Goal: Use online tool/utility: Utilize a website feature to perform a specific function

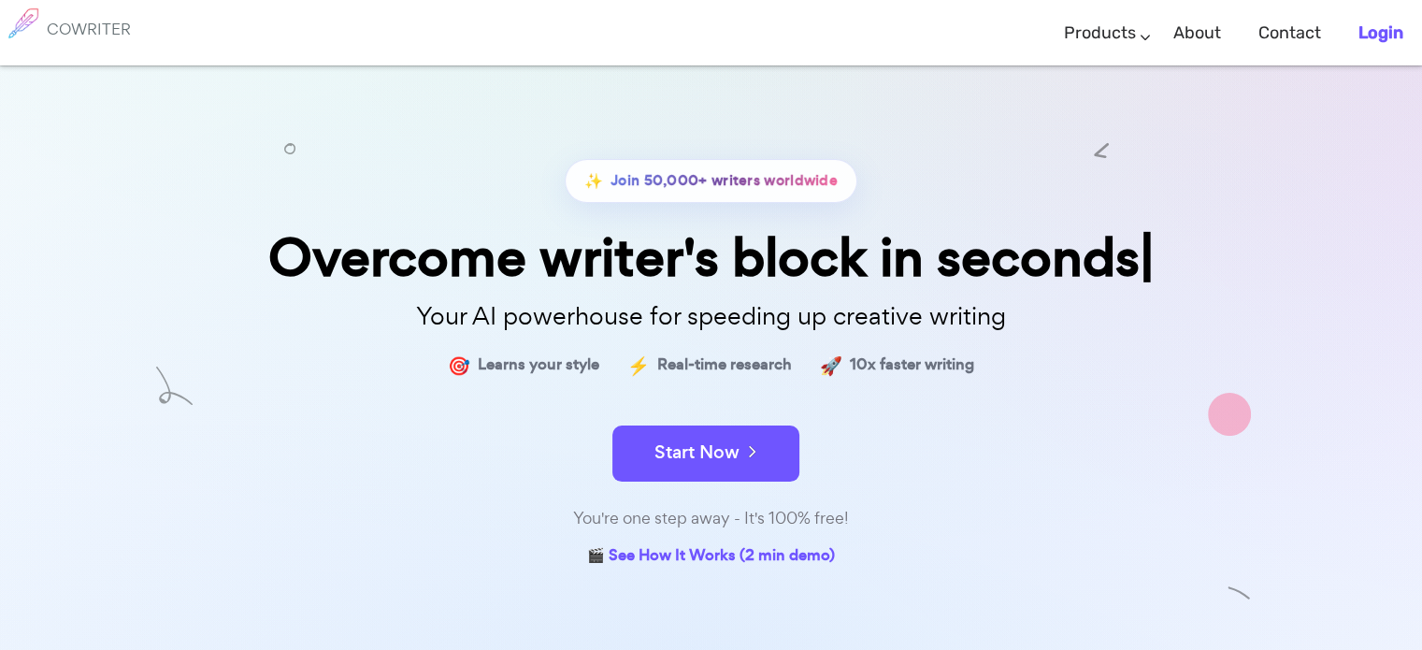
click at [1372, 33] on b "Login" at bounding box center [1380, 32] width 45 height 21
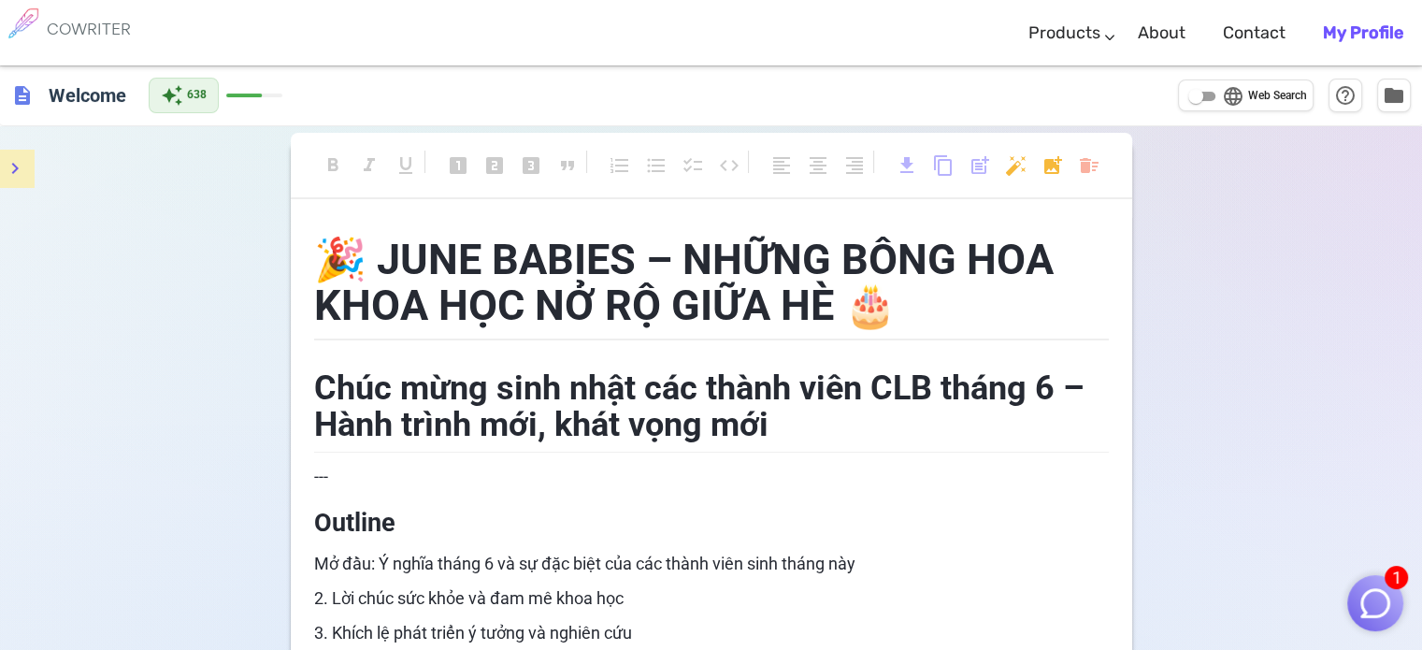
click at [28, 165] on button "menu" at bounding box center [14, 168] width 37 height 37
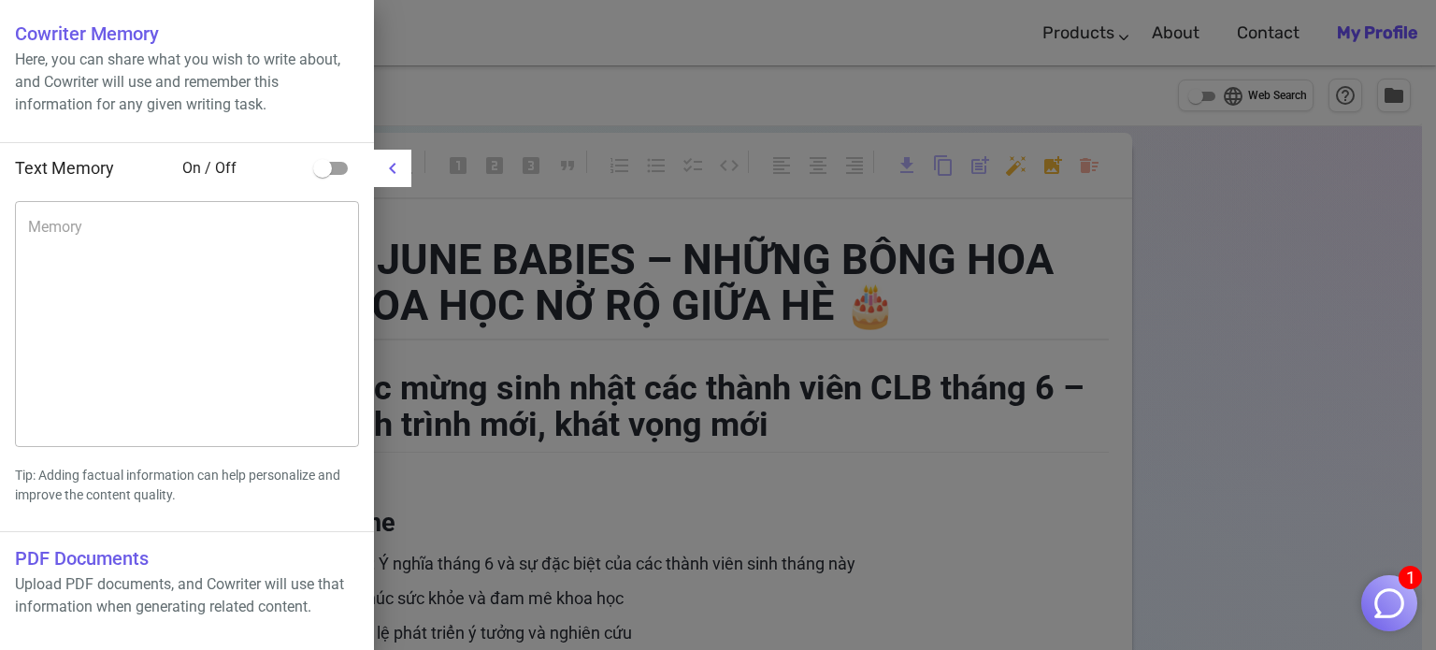
click at [618, 245] on div at bounding box center [718, 325] width 1436 height 650
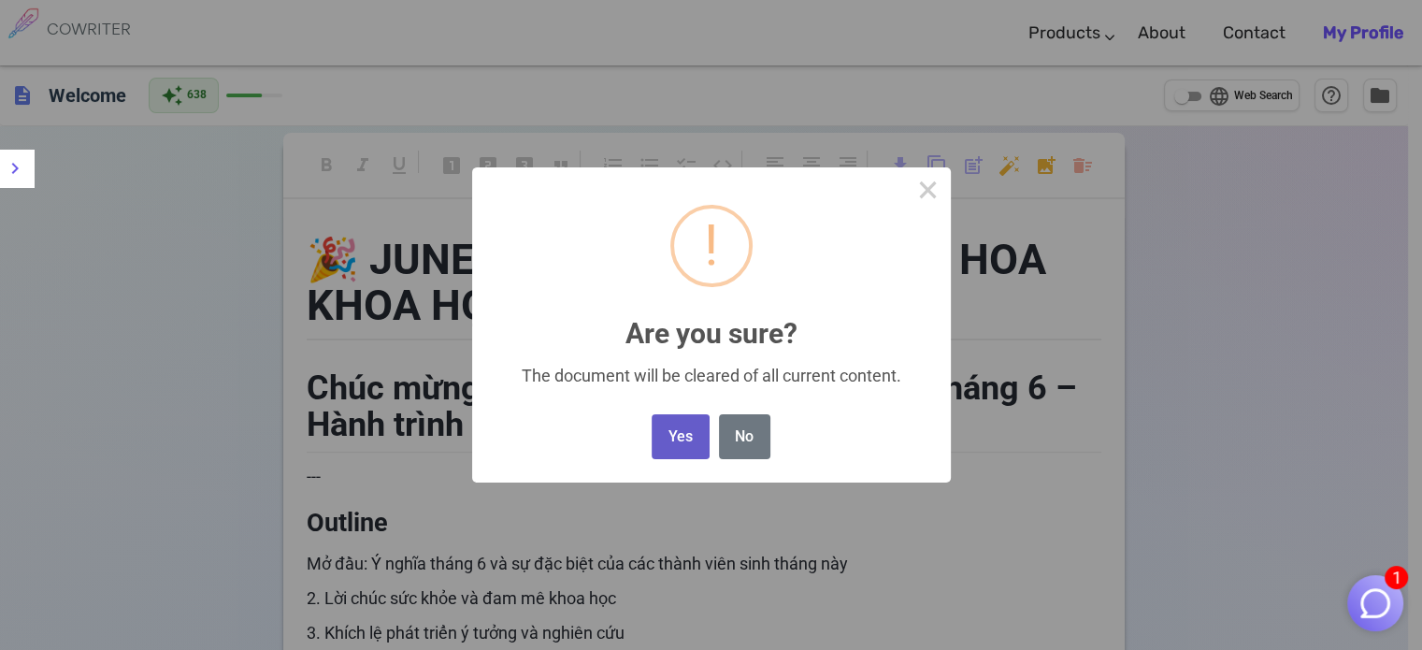
click at [699, 429] on button "Yes" at bounding box center [680, 437] width 57 height 46
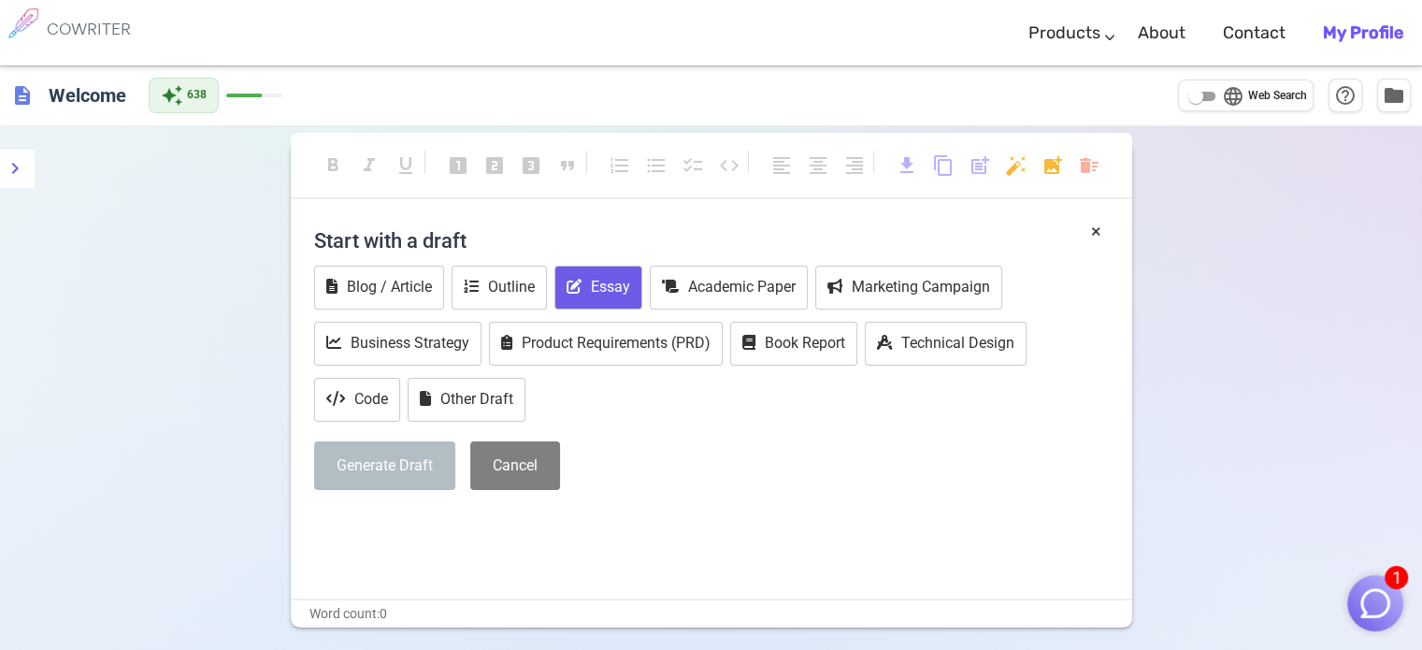
click at [604, 288] on button "Essay" at bounding box center [598, 287] width 88 height 44
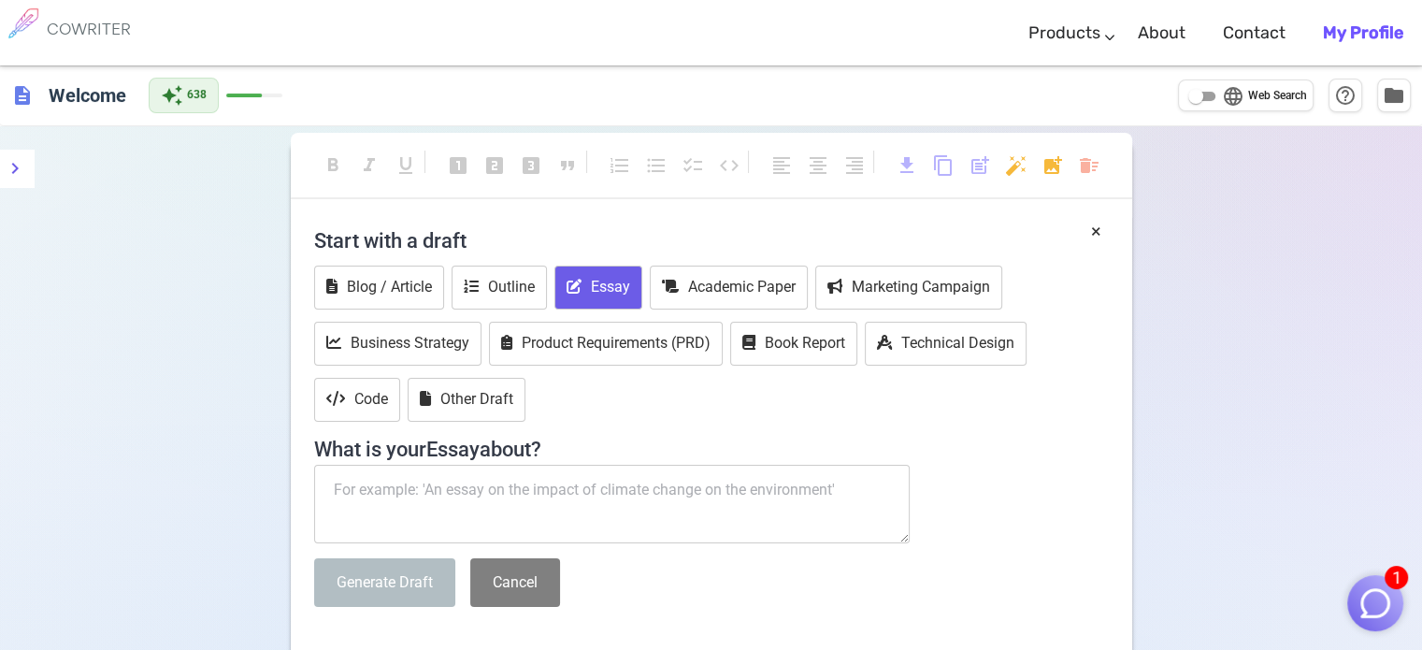
scroll to position [93, 0]
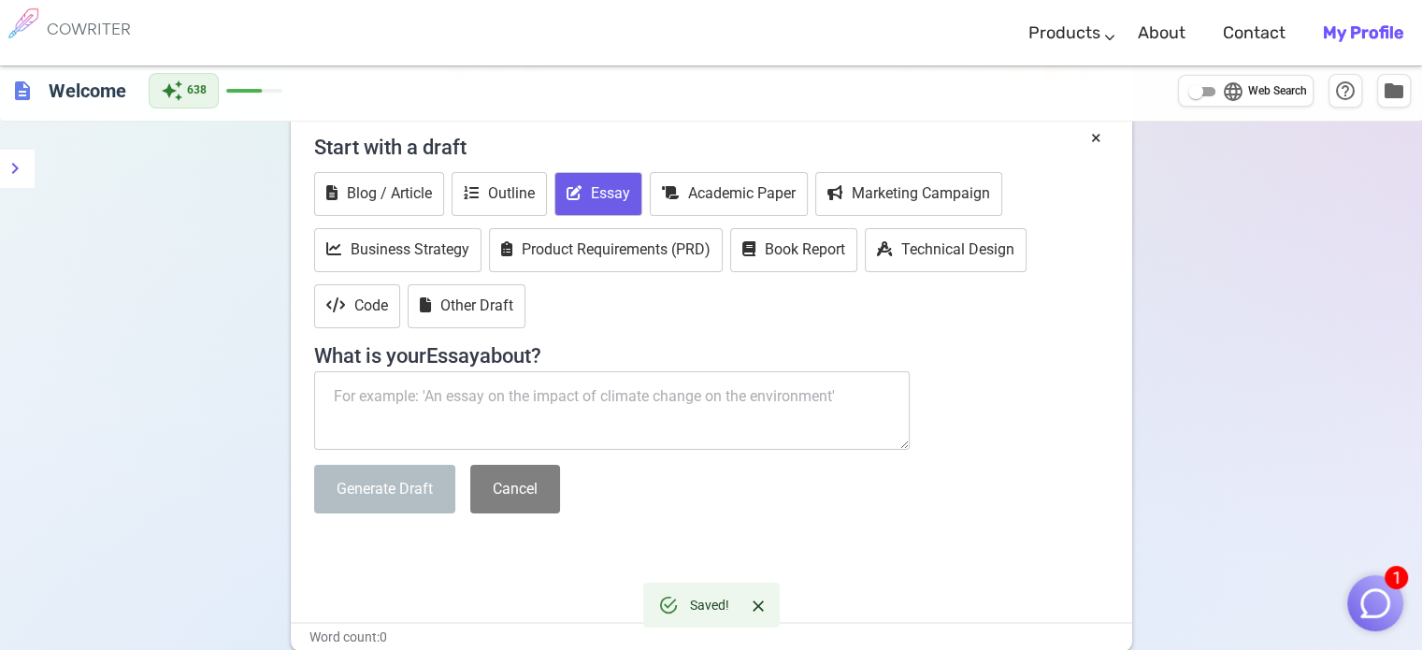
click at [523, 401] on textarea at bounding box center [612, 410] width 596 height 79
click at [545, 412] on textarea at bounding box center [612, 410] width 596 height 79
drag, startPoint x: 527, startPoint y: 404, endPoint x: 435, endPoint y: 409, distance: 92.7
click at [435, 409] on textarea at bounding box center [612, 410] width 596 height 79
click at [544, 380] on textarea at bounding box center [612, 410] width 596 height 79
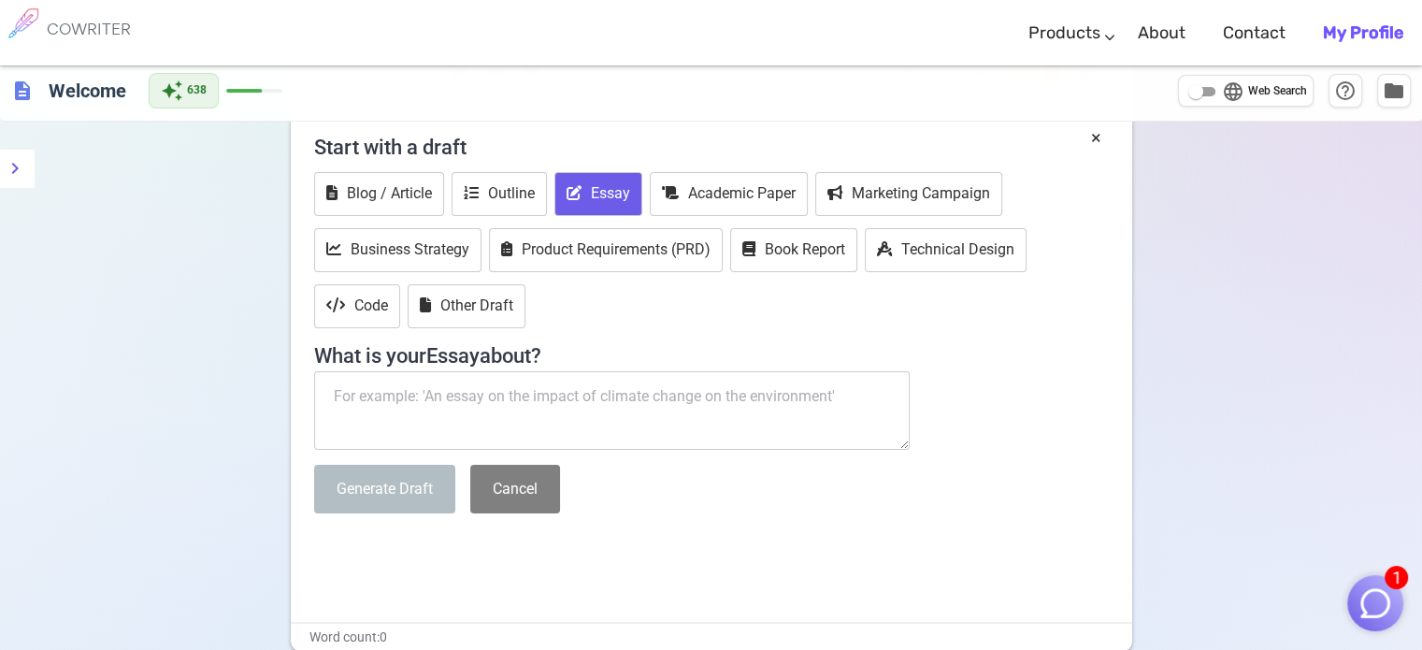
paste textarea "Giờ tớ đang thực sự cần phần kết luận, hiện tại phần kết luận của tớ đây, nhưng…"
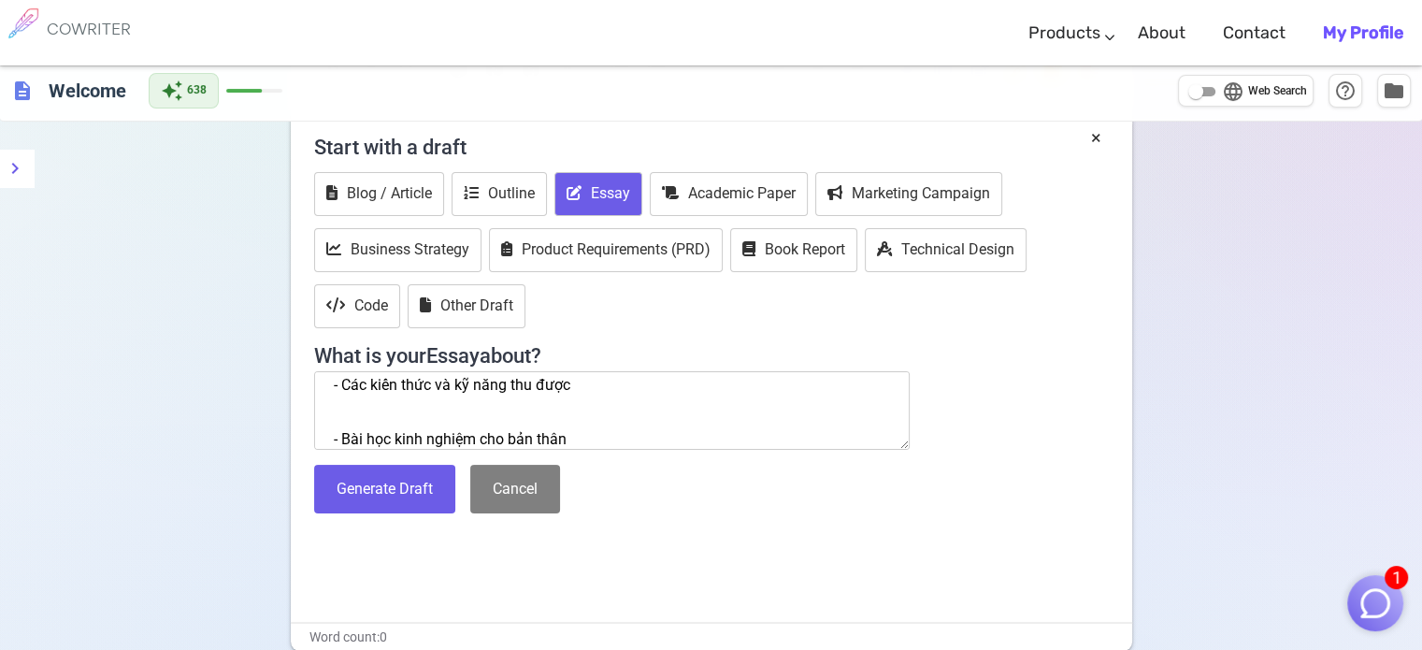
drag, startPoint x: 542, startPoint y: 383, endPoint x: 551, endPoint y: 392, distance: 11.9
click at [551, 392] on textarea "Giờ tớ đang thực sự cần phần kết luận, hiện tại phần kết luận của tớ đây, nhưng…" at bounding box center [612, 410] width 596 height 79
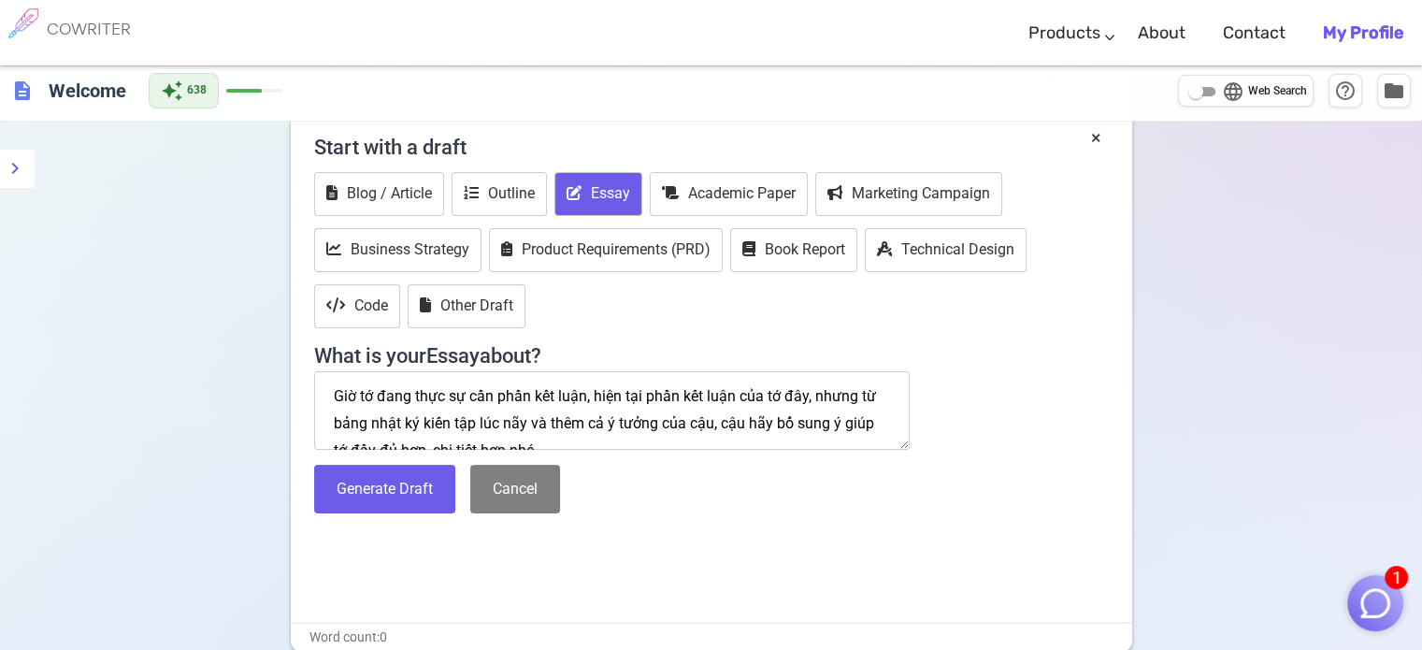
click at [582, 439] on textarea "Giờ tớ đang thực sự cần phần kết luận, hiện tại phần kết luận của tớ đây, nhưng…" at bounding box center [612, 410] width 596 height 79
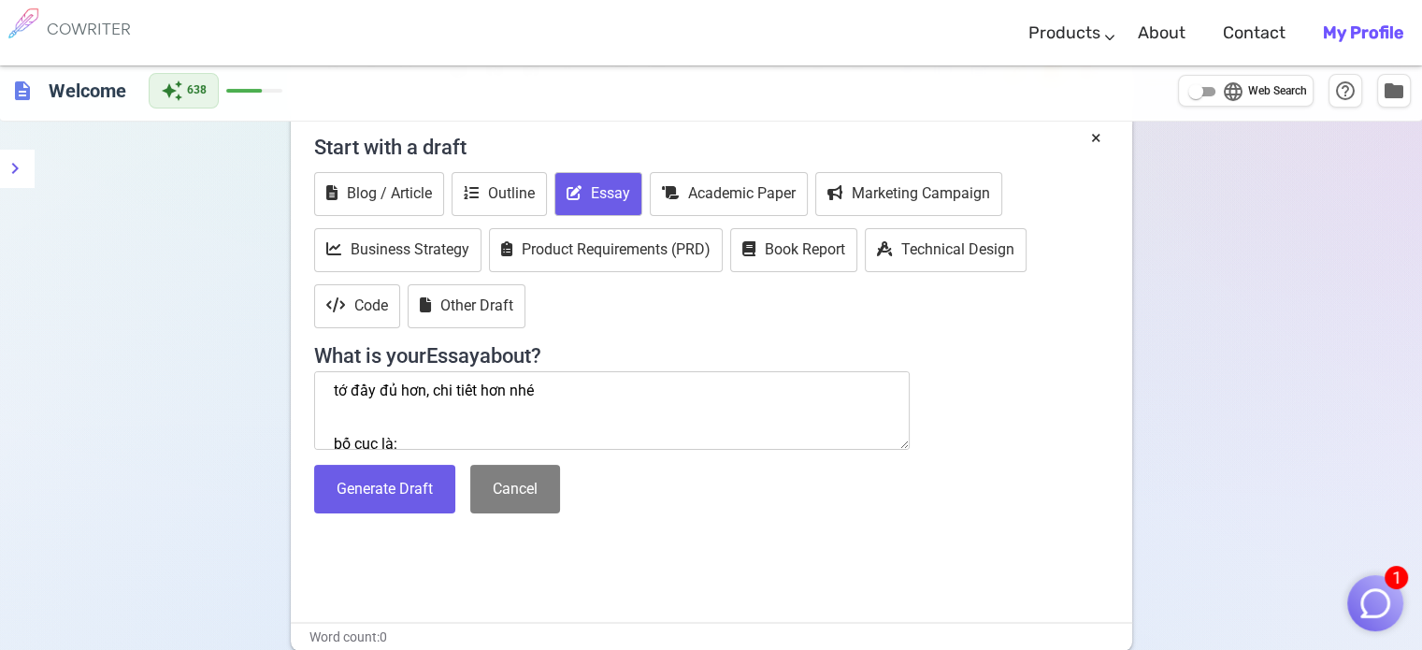
scroll to position [93, 0]
click at [416, 388] on textarea "Giờ tớ đang thực sự cần phần kết luận, hiện tại phần kết luận của tớ đây, nhưng…" at bounding box center [612, 410] width 596 height 79
click at [387, 433] on textarea "Giờ tớ đang thực sự cần phần kết luận, hiện tại phần kết luận của tớ đây, nhưng…" at bounding box center [612, 410] width 596 height 79
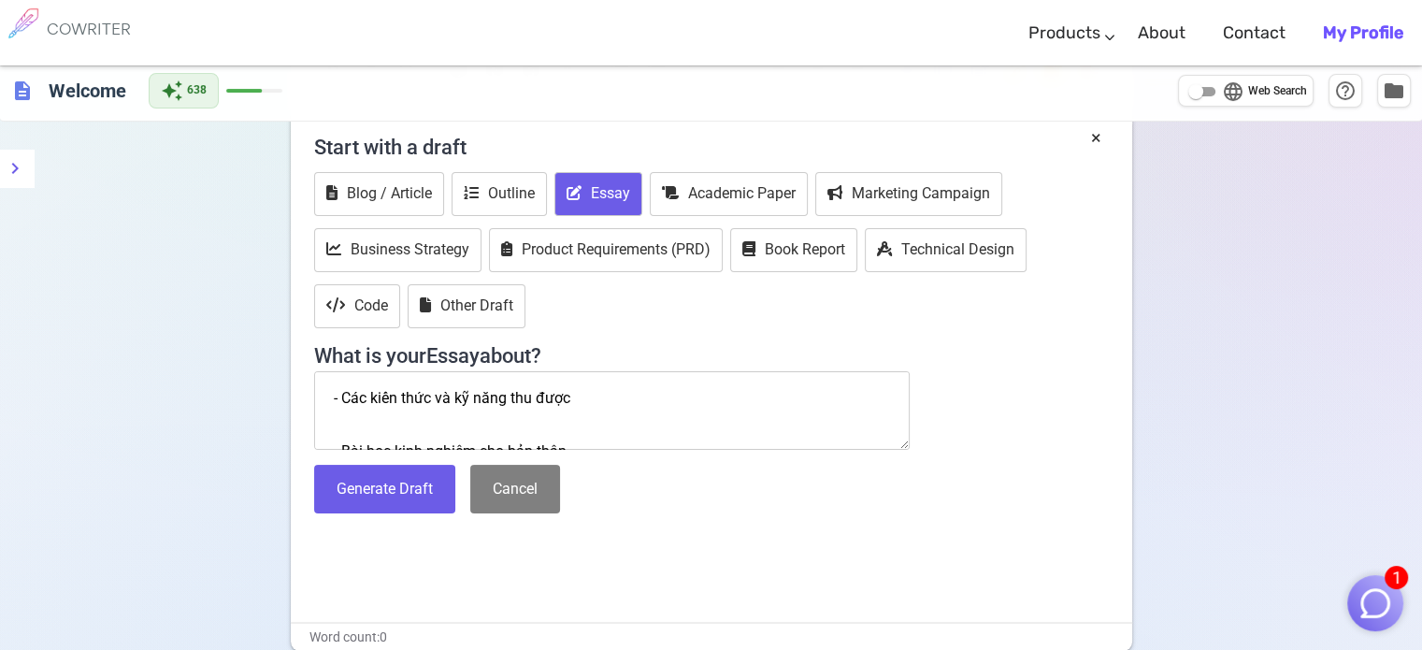
click at [385, 382] on textarea "Giờ tớ đang thực sự cần phần kết luận, hiện tại phần kết luận của tớ đây, nhưng…" at bounding box center [612, 410] width 596 height 79
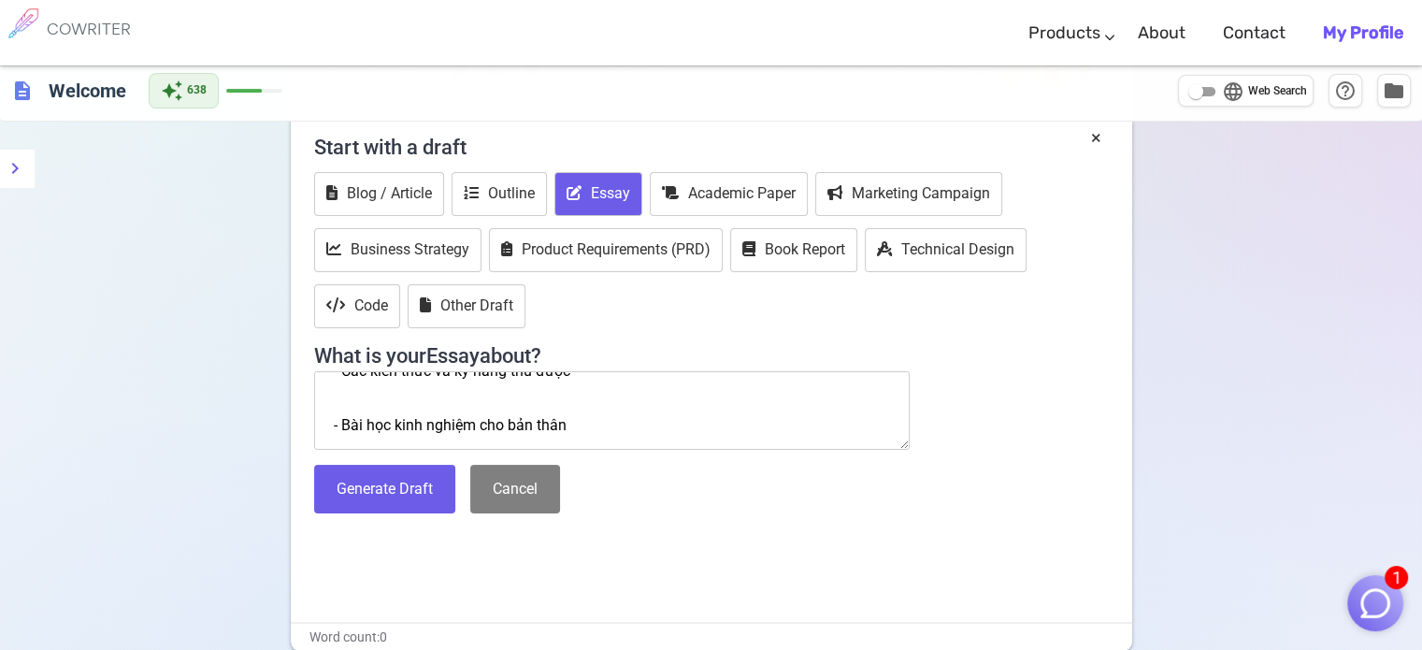
scroll to position [123, 0]
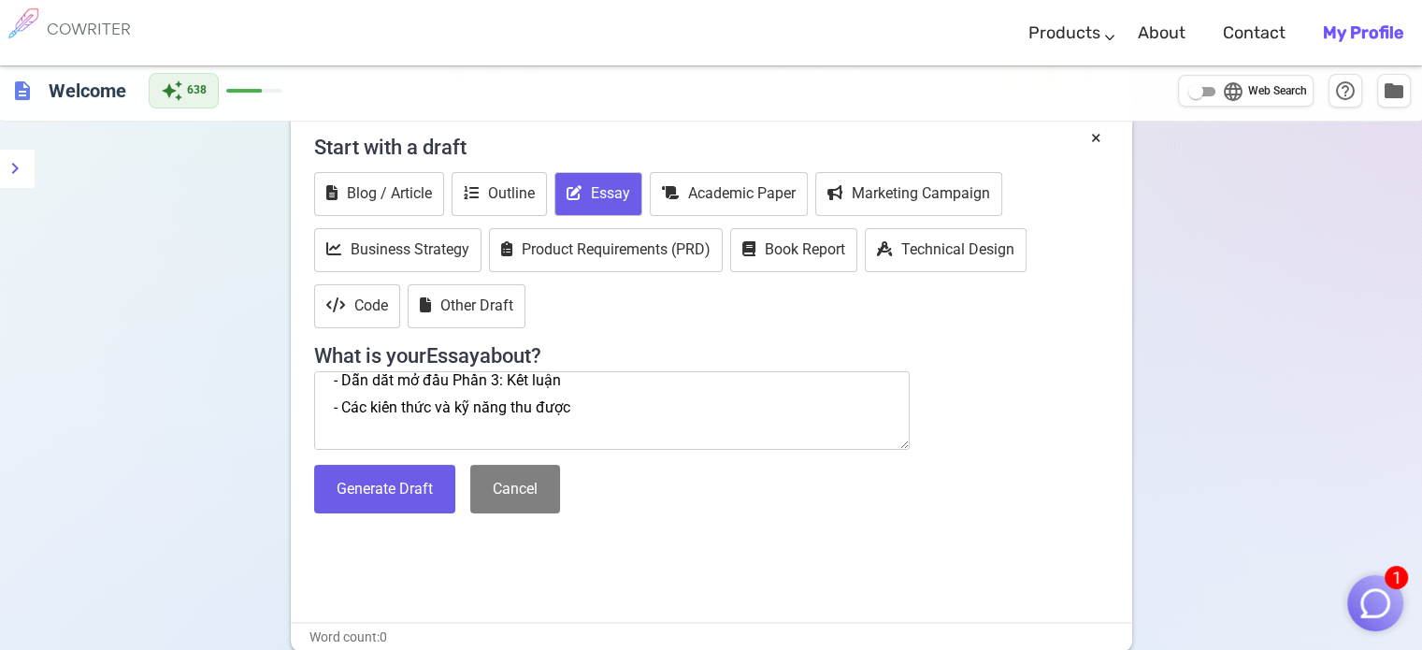
click at [482, 430] on textarea "Giờ tớ đang thực sự cần phần kết luận, hiện tại phần kết luận của tớ đây, nhưng…" at bounding box center [612, 410] width 596 height 79
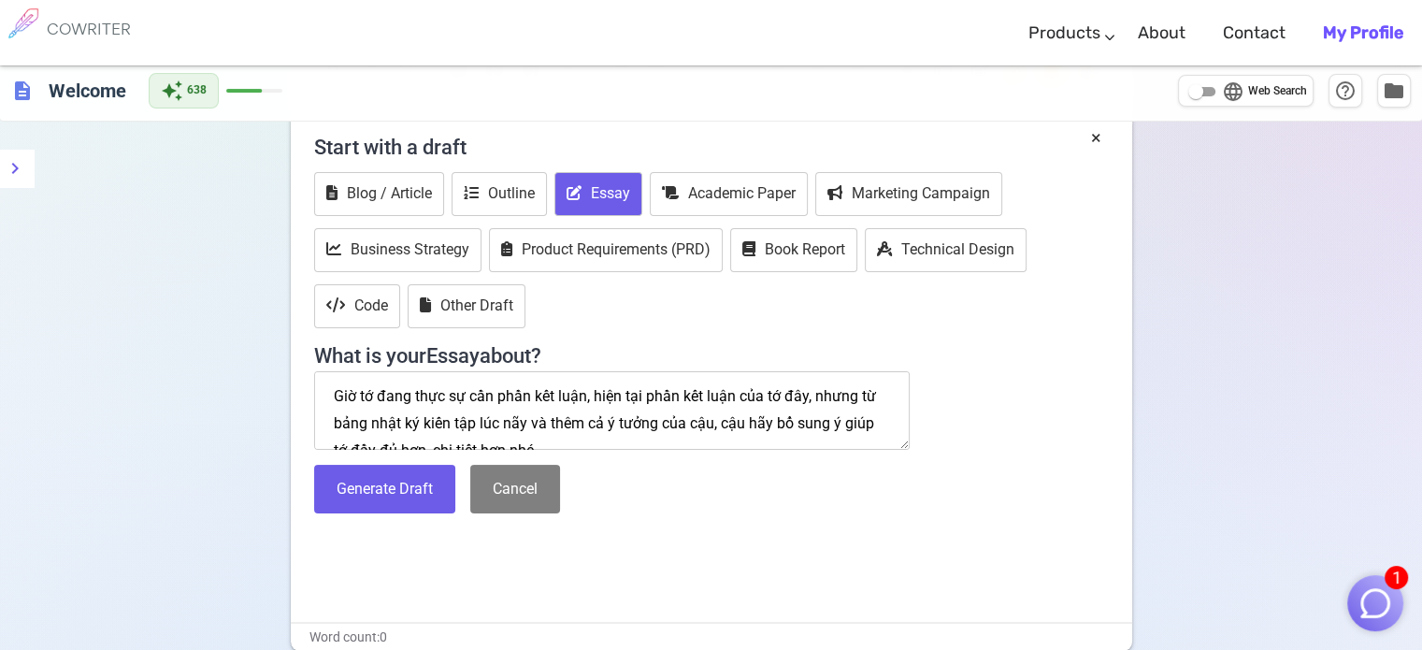
click at [586, 395] on textarea "Giờ tớ đang thực sự cần phần kết luận, hiện tại phần kết luận của tớ đây, nhưng…" at bounding box center [612, 410] width 596 height 79
click at [761, 435] on textarea "Giờ tớ đang thực sự cần phần kết luận cho bài báo cáo kiến tập, hiện tại phần k…" at bounding box center [612, 410] width 596 height 79
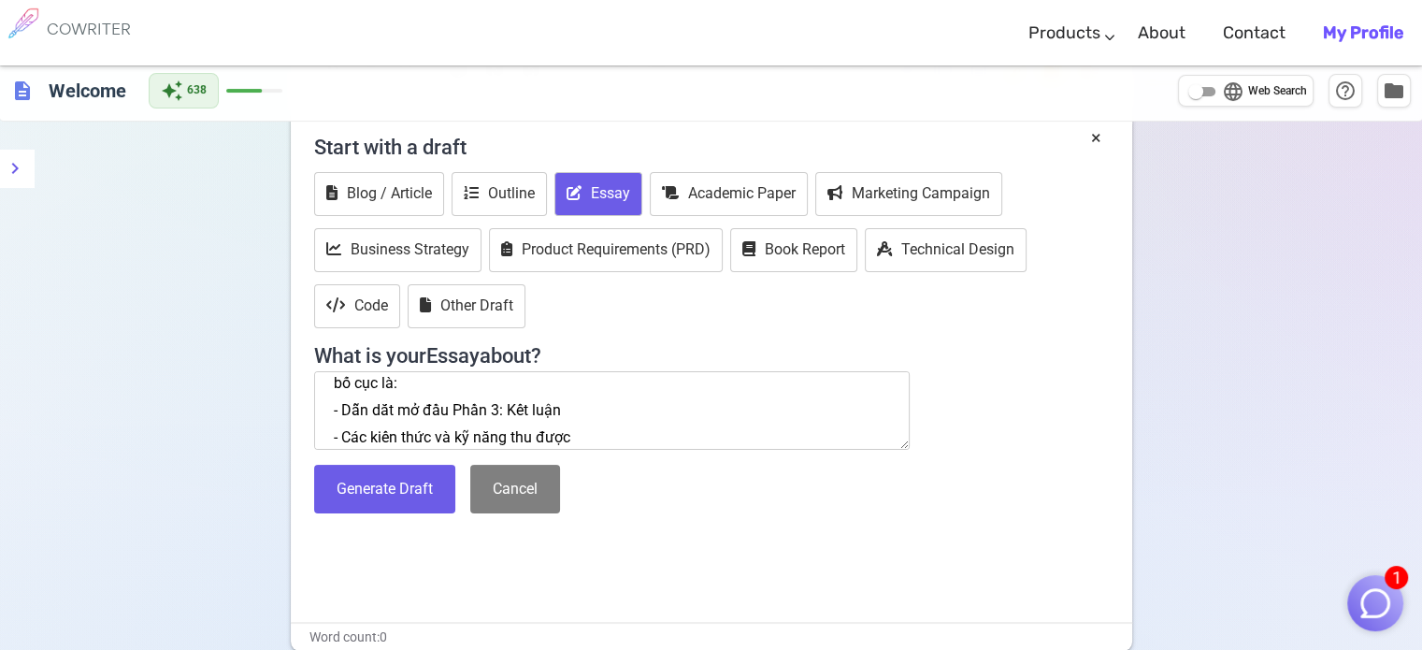
scroll to position [135, 0]
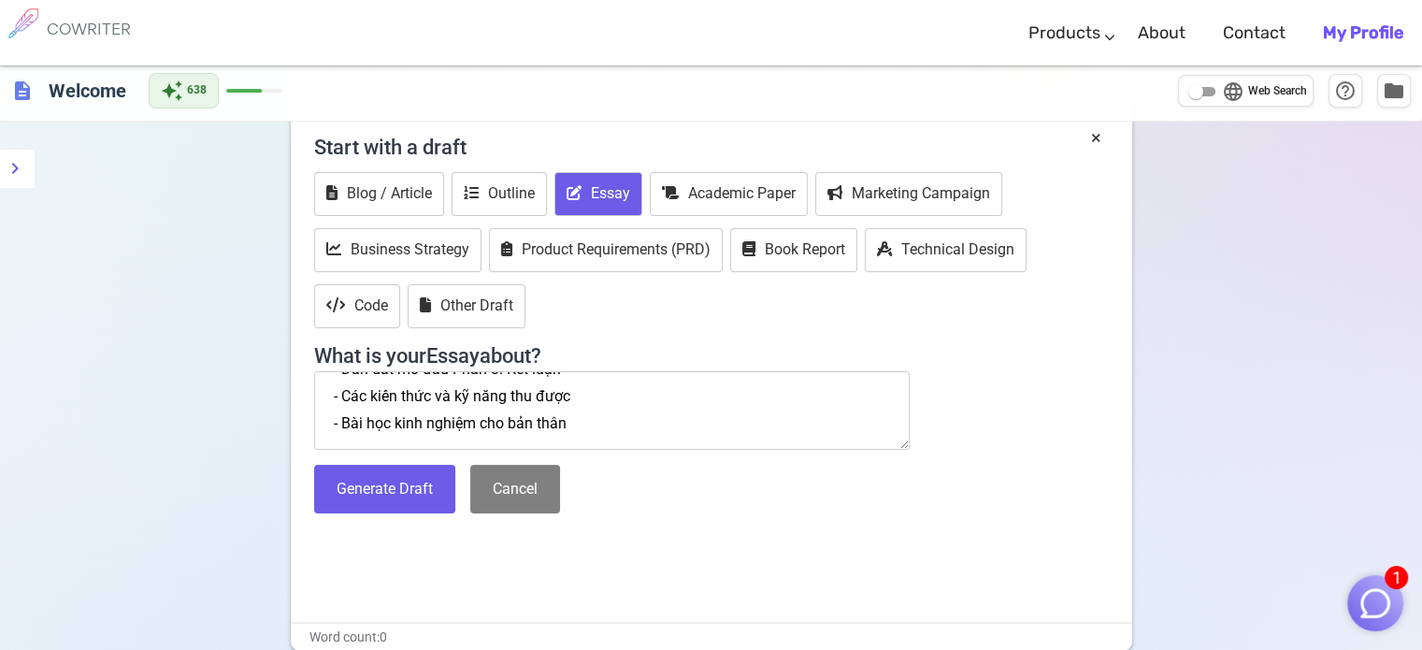
click at [678, 429] on textarea "Giờ tớ đang thực sự cần phần kết luận cho bài báo cáo kiến tập, hiện tại phần k…" at bounding box center [612, 410] width 596 height 79
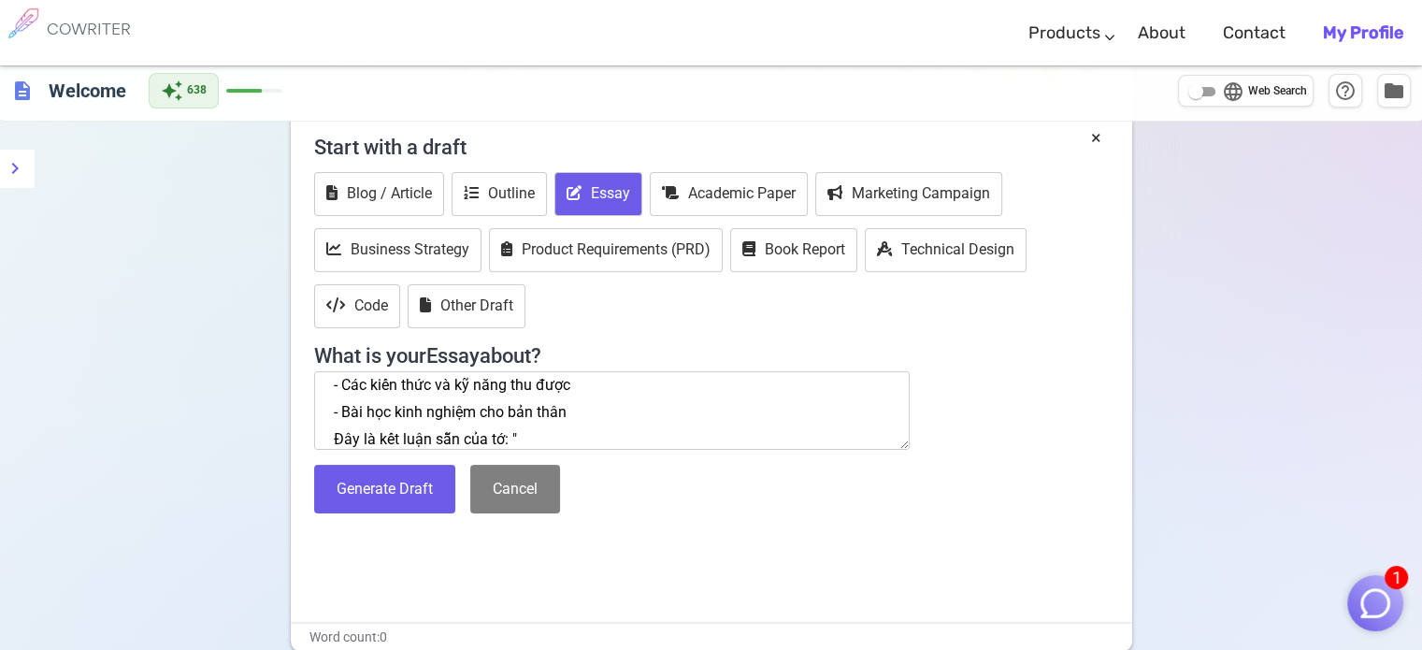
paste textarea "Lor ipsum dolo sit ame Cons ad El sedd Eius te in Utla etdo Magn al ENIma mi ve…"
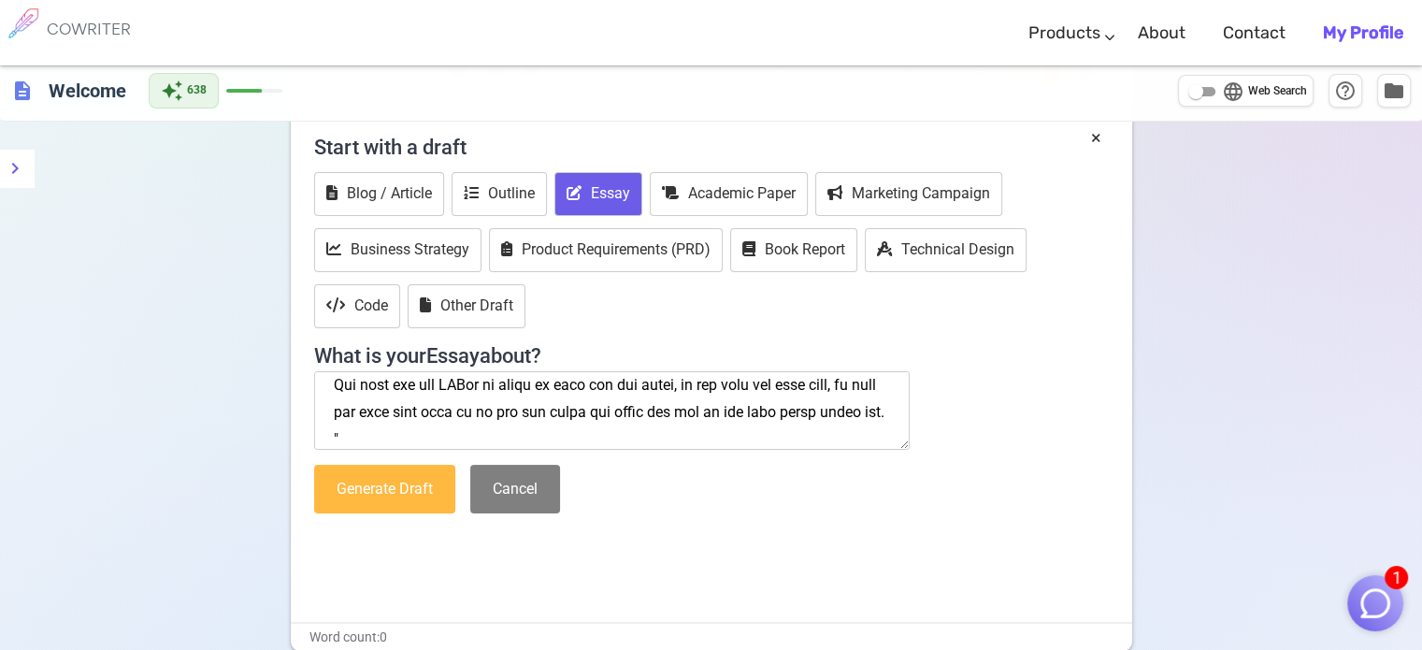
type textarea "Lor ip dolo sita co adi elit sed doei tem inc utl etd magn ali, enim adm veni q…"
click at [392, 468] on button "Generate Draft" at bounding box center [384, 490] width 141 height 50
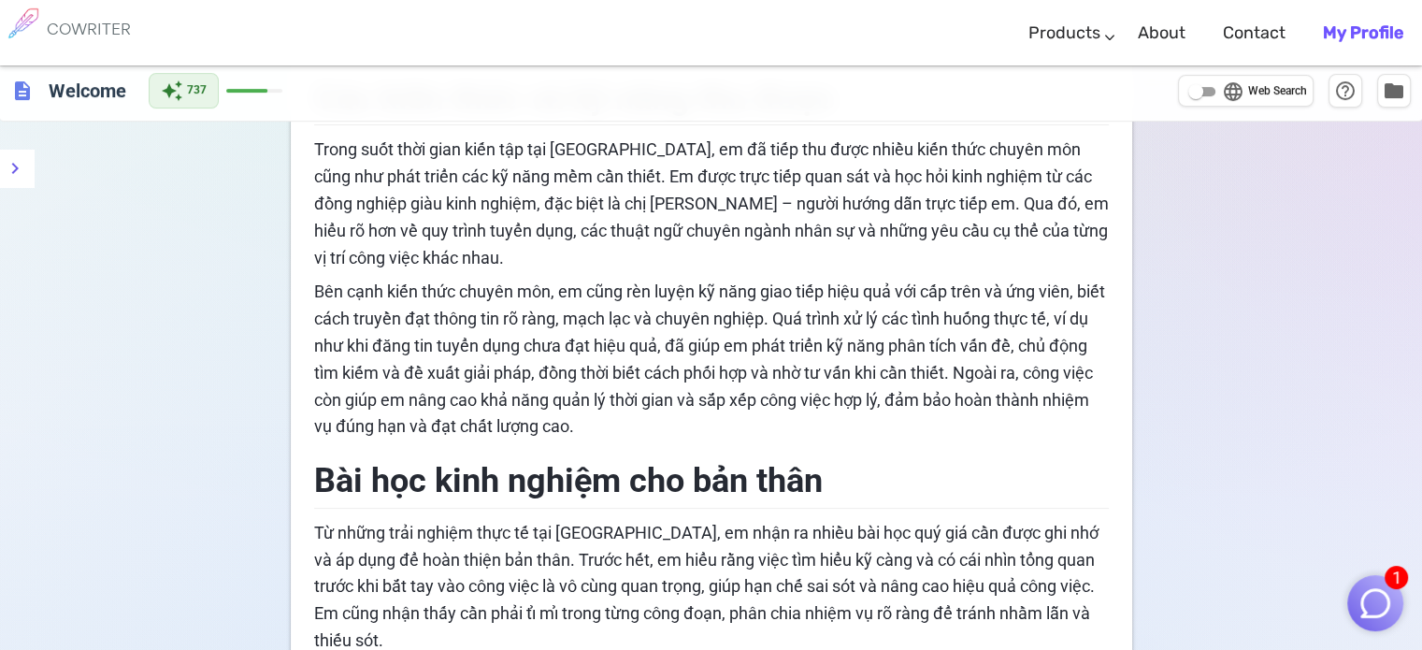
scroll to position [467, 0]
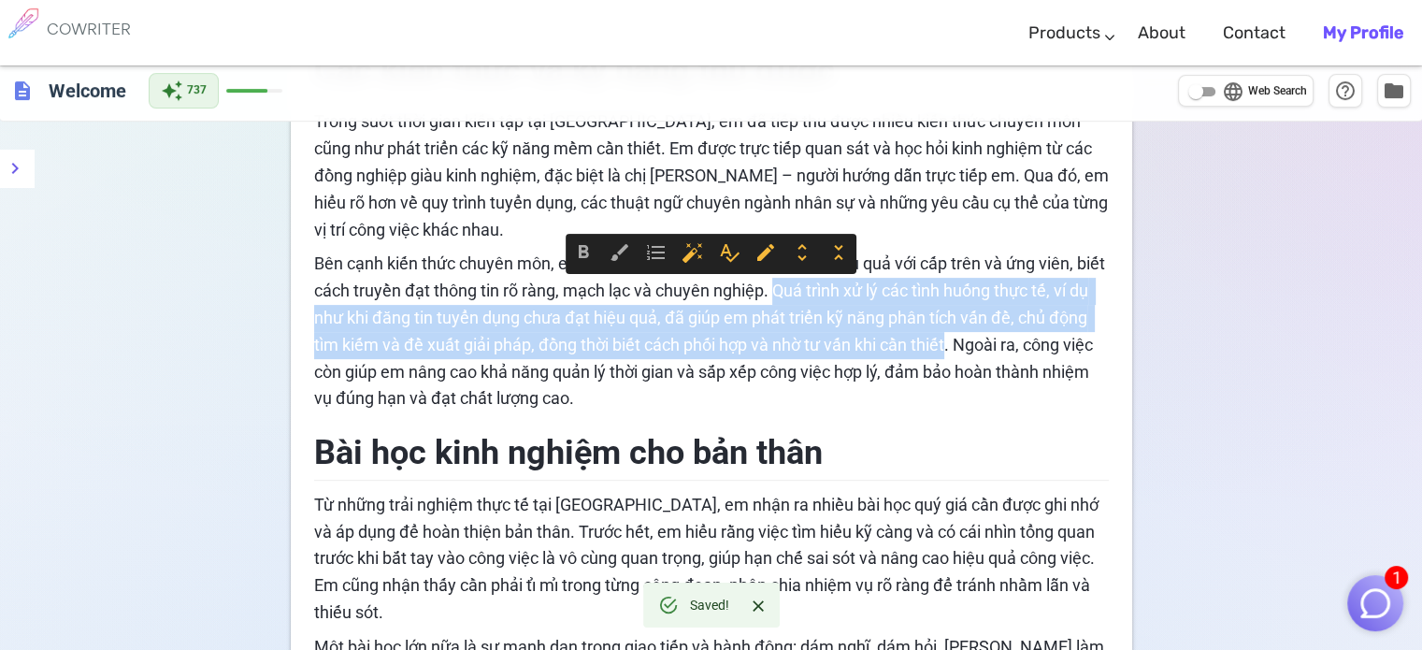
drag, startPoint x: 808, startPoint y: 286, endPoint x: 995, endPoint y: 340, distance: 194.6
click at [995, 340] on span "Bên cạnh kiến thức chuyên môn, em cũng rèn luyện kỹ năng giao tiếp hiệu quả với…" at bounding box center [711, 330] width 795 height 154
copy span "Quá trình xử lý các tình huống thực tế, ví dụ như khi đăng tin tuyển dụng chưa …"
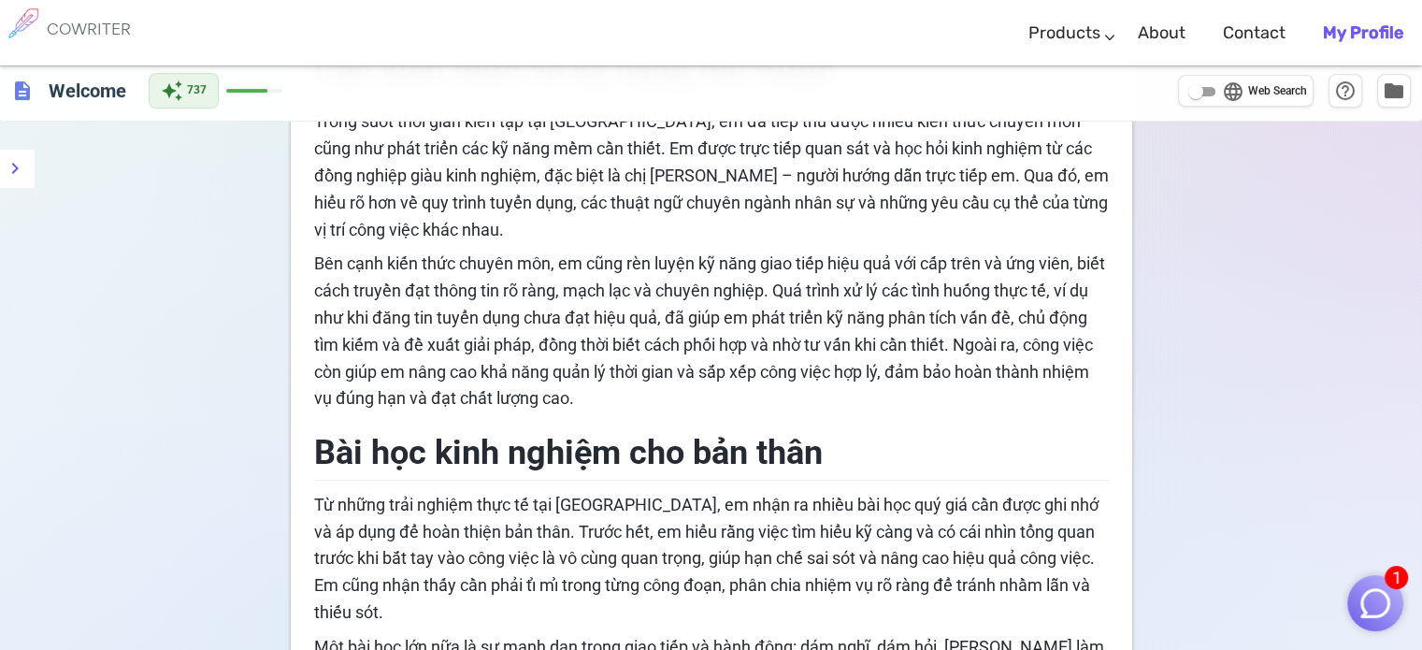
click at [882, 365] on span "Bên cạnh kiến thức chuyên môn, em cũng rèn luyện kỹ năng giao tiếp hiệu quả với…" at bounding box center [711, 330] width 795 height 154
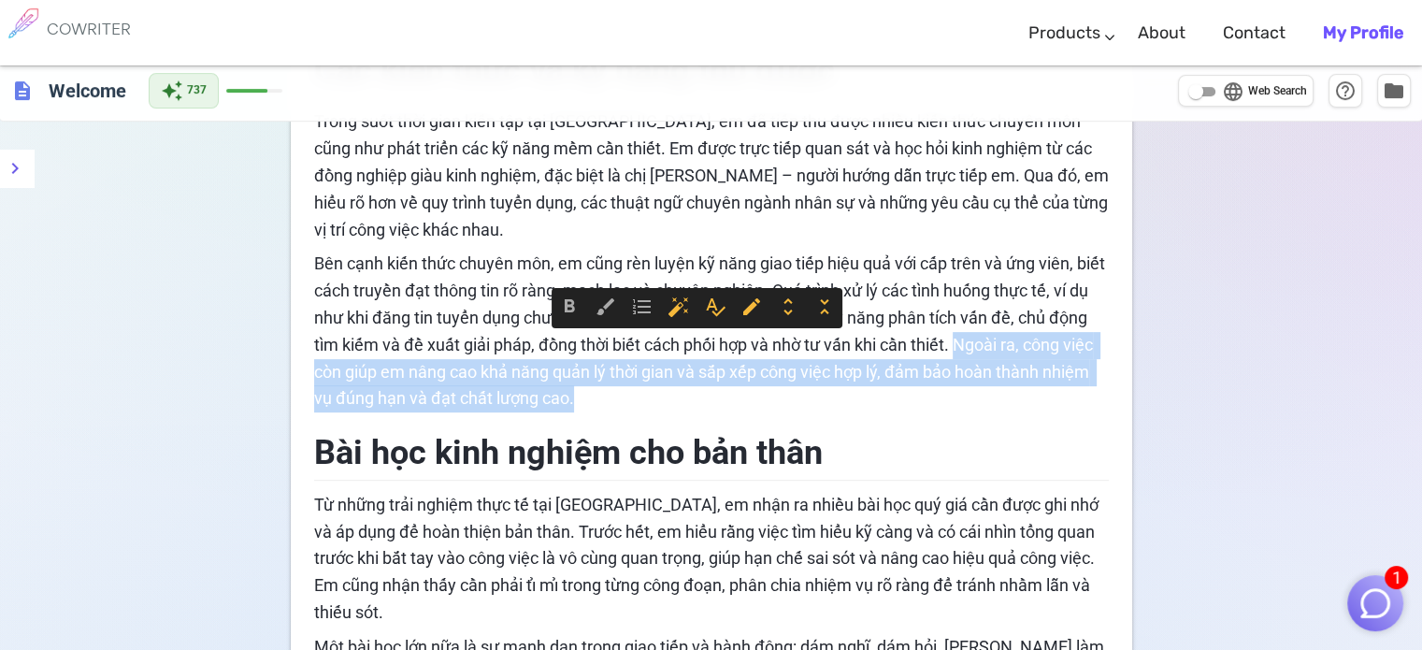
drag, startPoint x: 1002, startPoint y: 347, endPoint x: 1005, endPoint y: 399, distance: 52.4
click at [1005, 399] on p "Bên cạnh kiến thức chuyên môn, em cũng rèn luyện kỹ năng giao tiếp hiệu quả với…" at bounding box center [711, 332] width 795 height 162
copy span "Ngoài ra, công việc còn giúp em nâng cao khả năng quản lý thời gian và sắp xếp …"
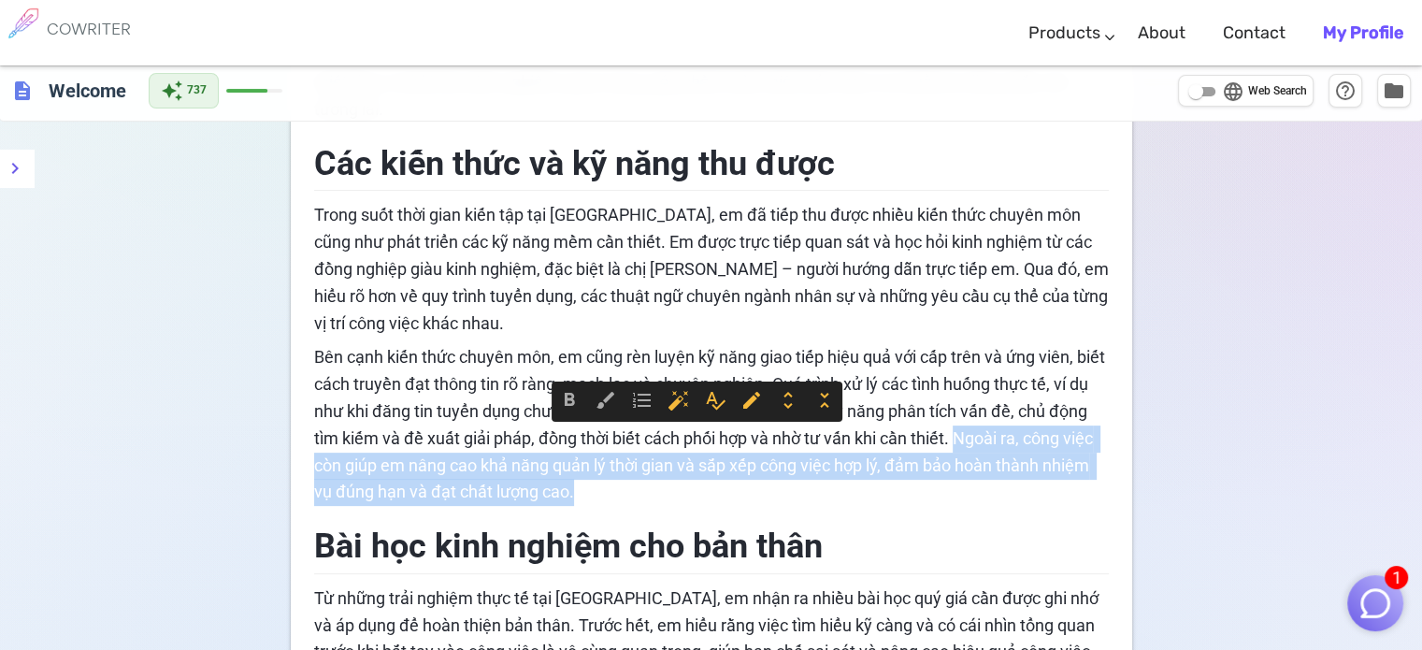
scroll to position [280, 0]
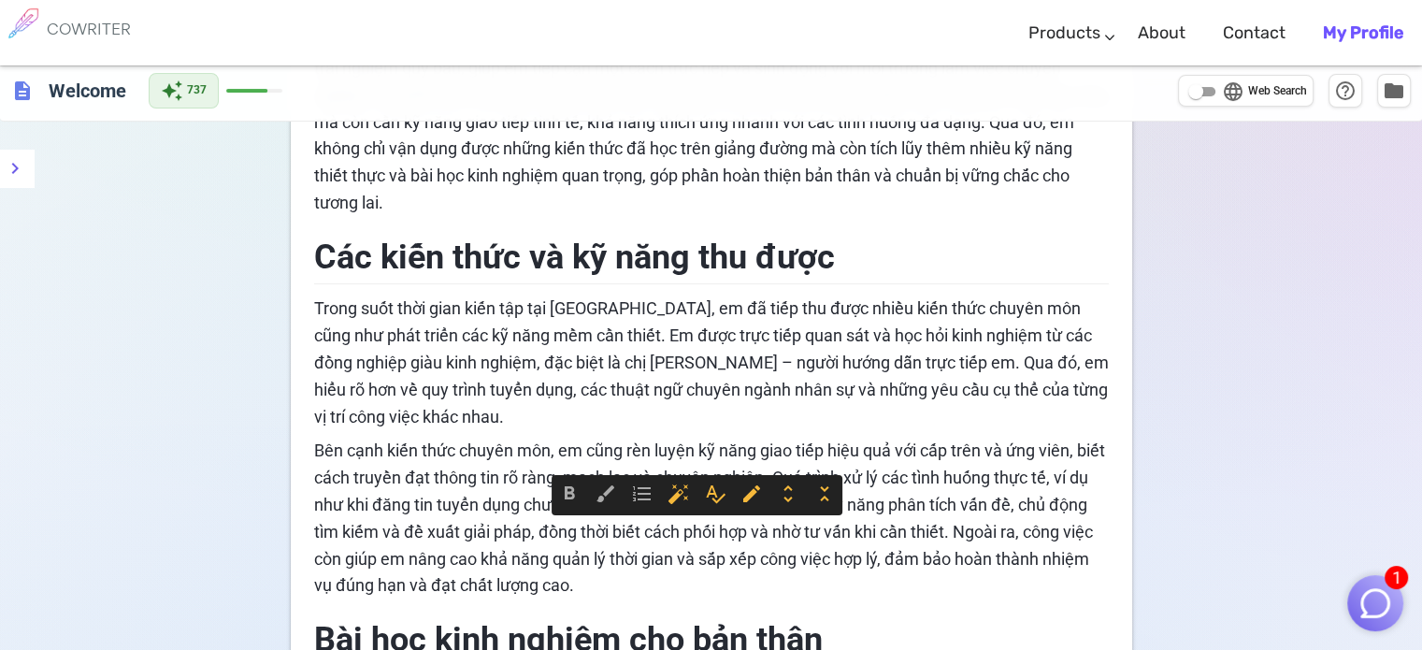
click at [725, 410] on p "Trong suốt thời gian kiến tập tại [GEOGRAPHIC_DATA], em đã tiếp thu được nhiều …" at bounding box center [711, 362] width 795 height 135
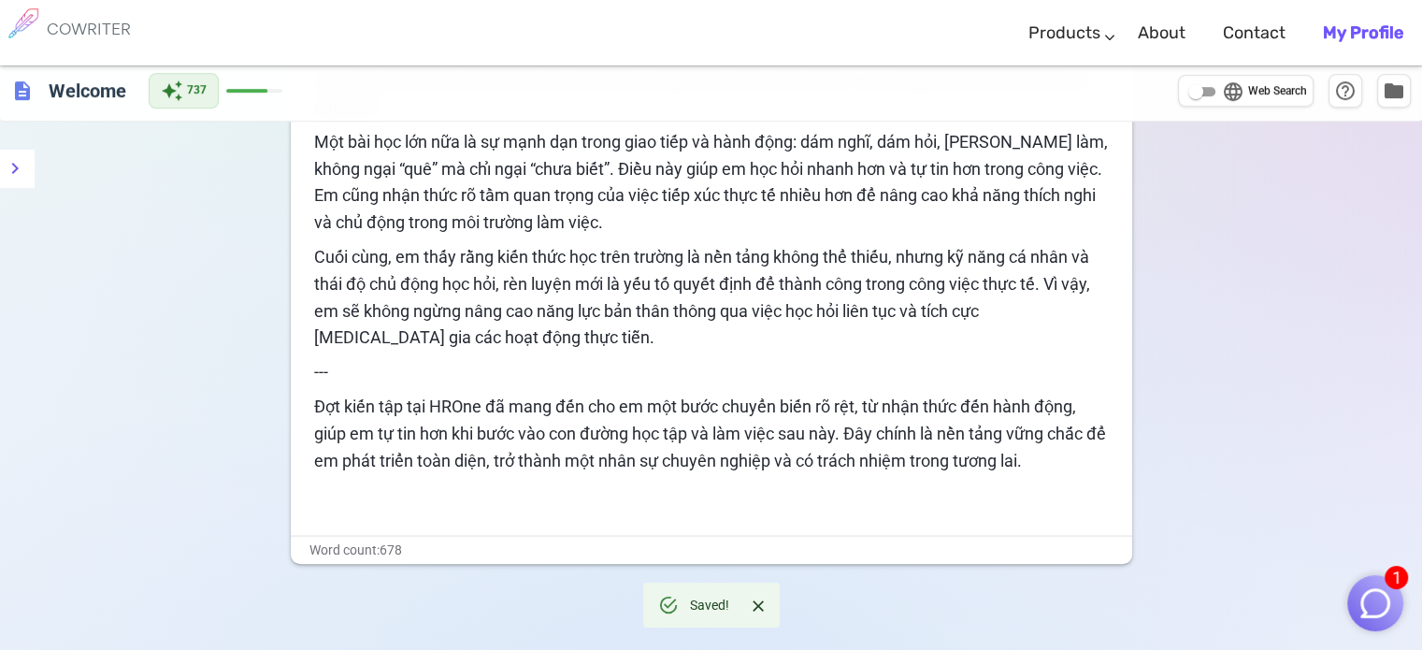
scroll to position [1008, 0]
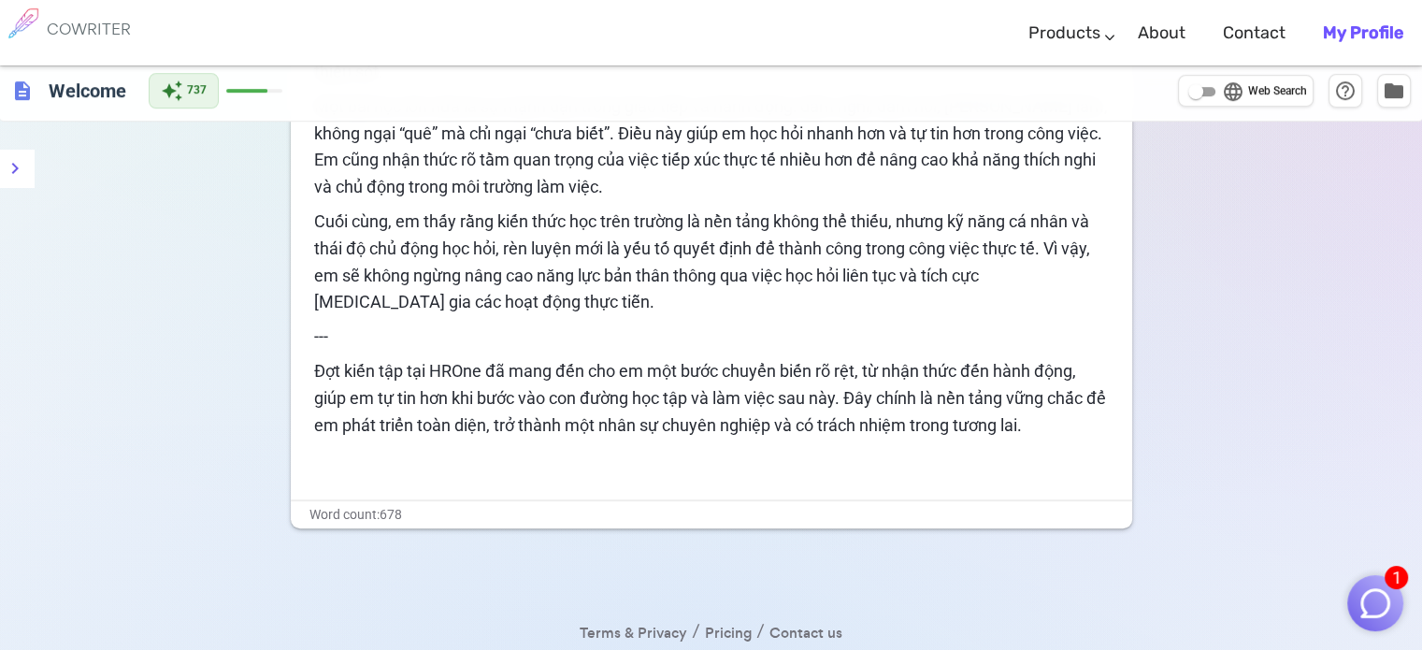
click at [716, 501] on div "Word count: 678" at bounding box center [711, 514] width 841 height 27
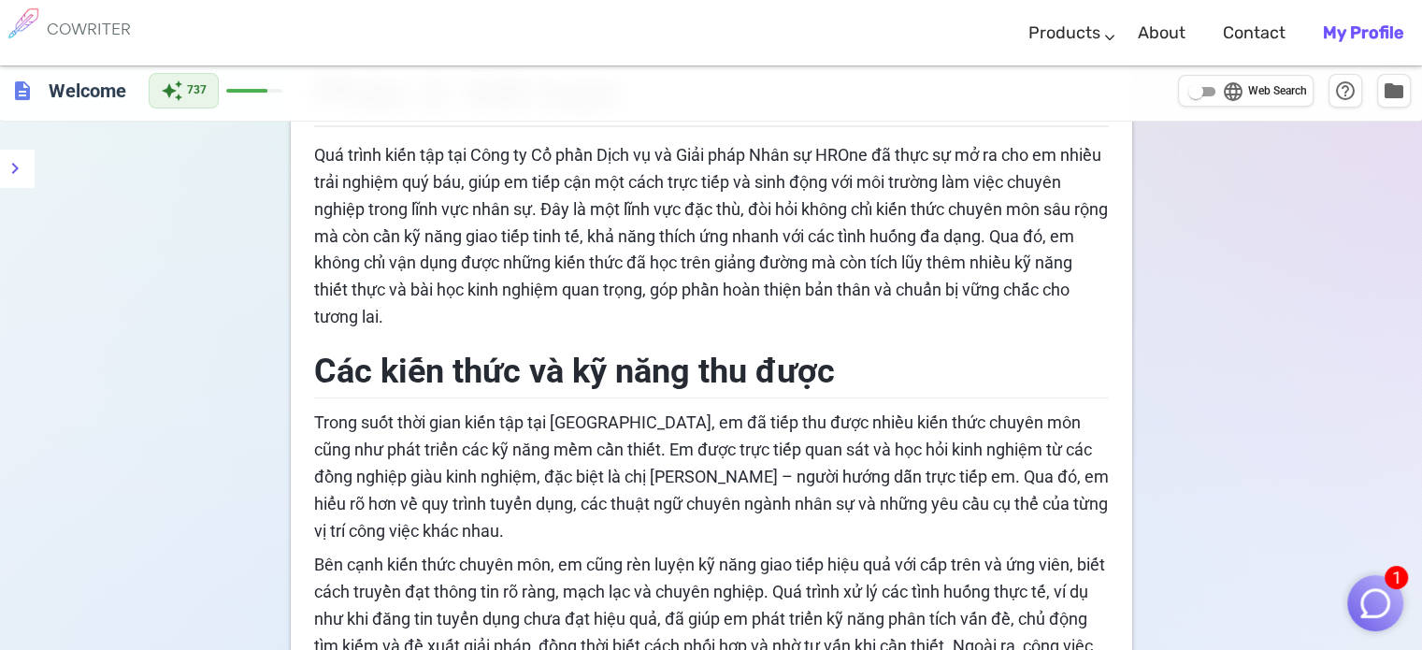
scroll to position [0, 0]
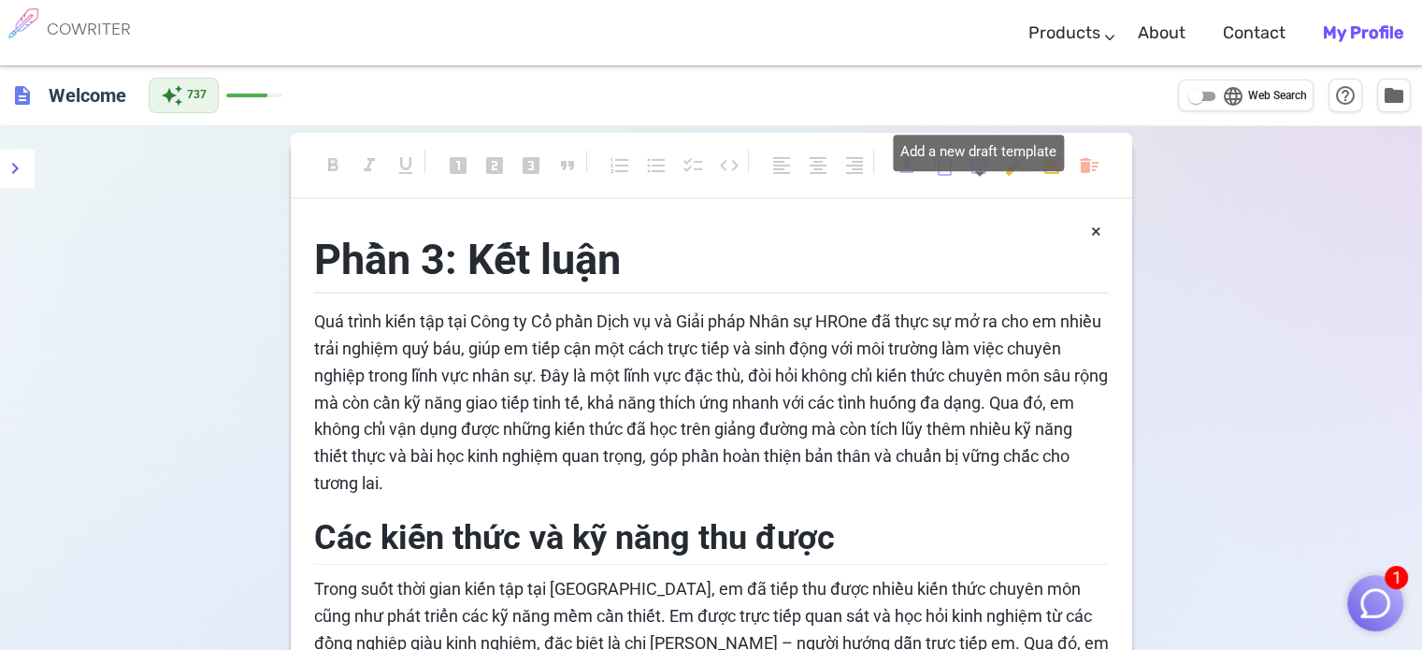
click at [983, 166] on span "post_add" at bounding box center [979, 165] width 22 height 22
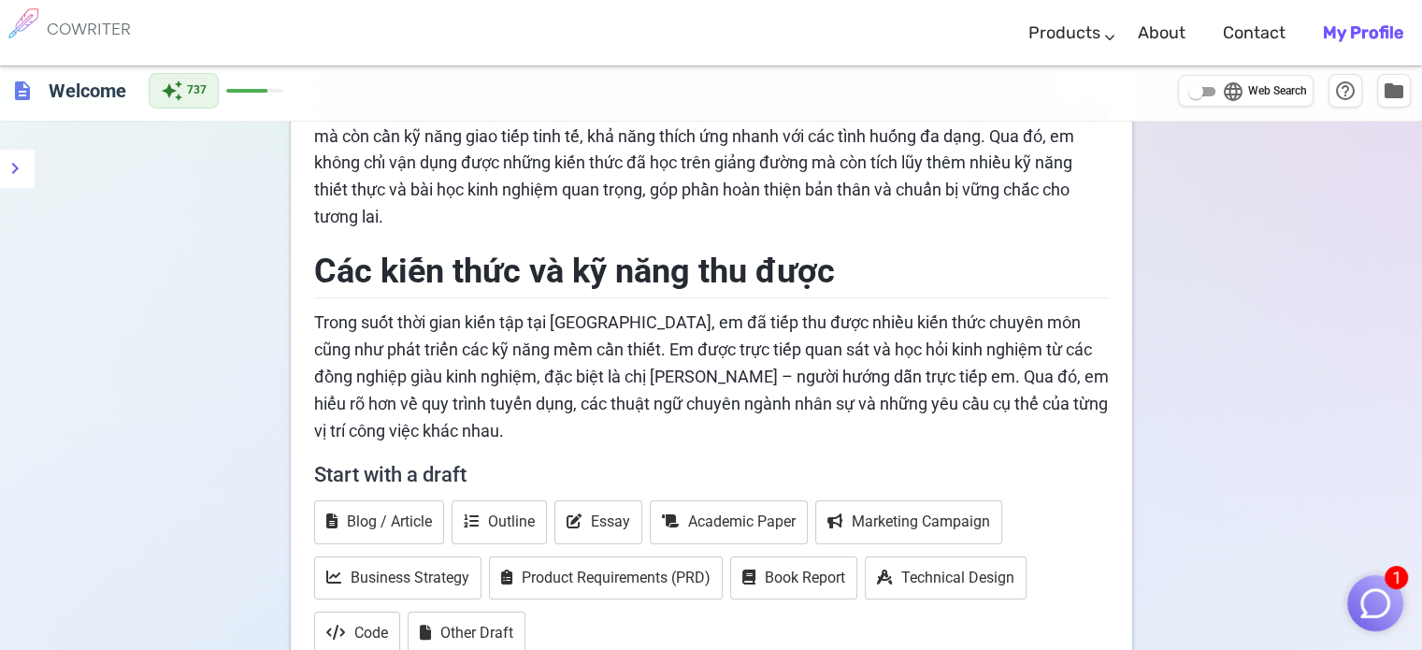
scroll to position [561, 0]
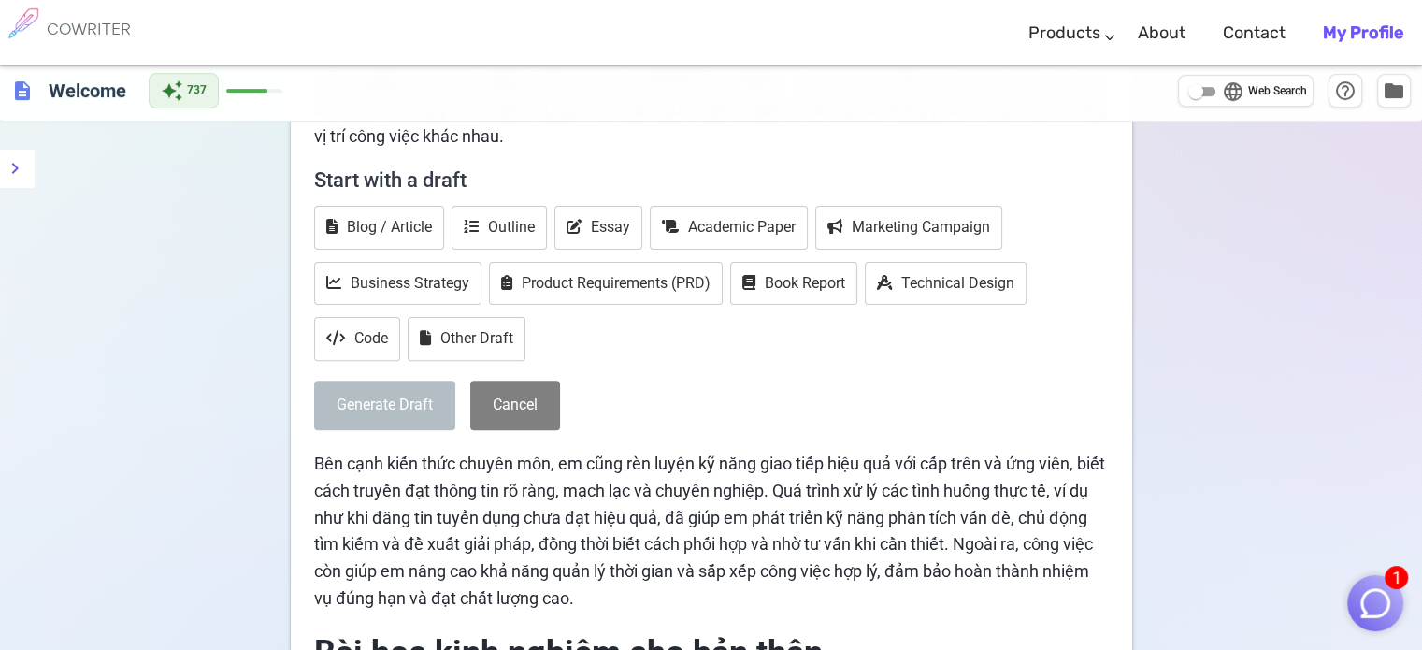
click at [580, 394] on div "Generate Draft Cancel" at bounding box center [711, 405] width 795 height 50
click at [513, 321] on button "Other Draft" at bounding box center [467, 339] width 118 height 44
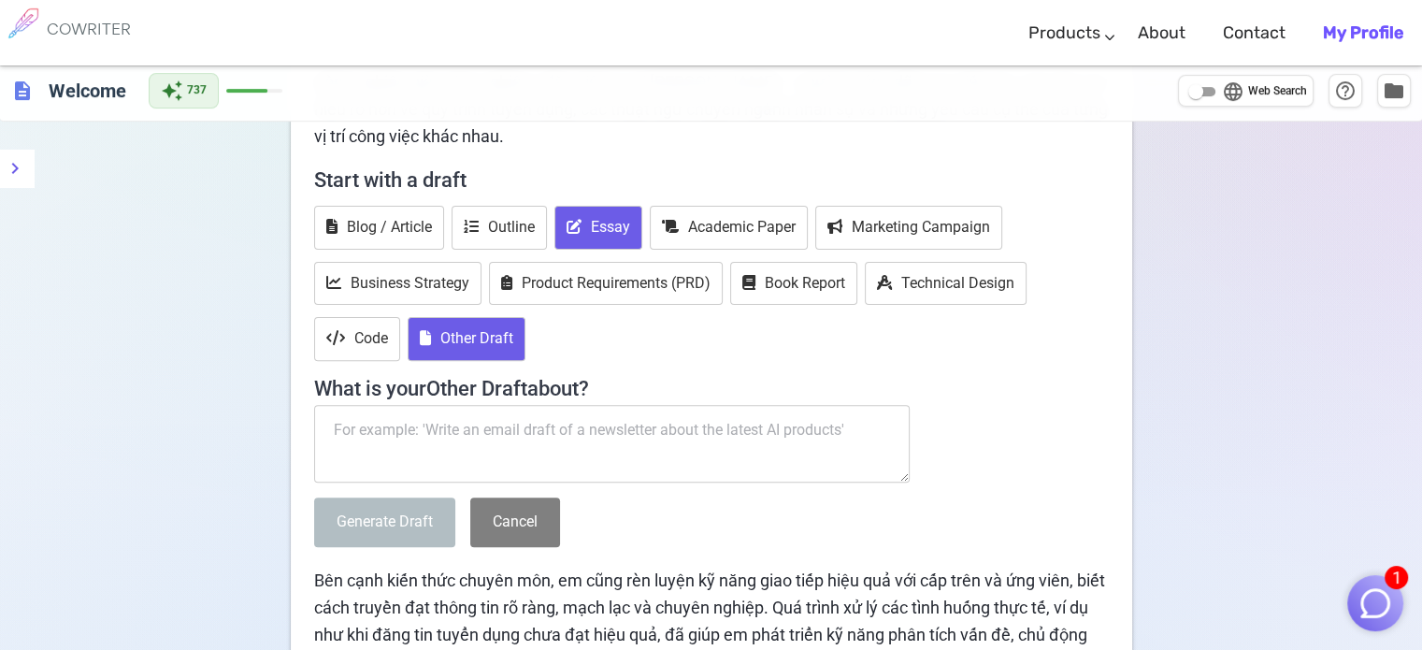
click at [616, 218] on button "Essay" at bounding box center [598, 228] width 88 height 44
click at [494, 418] on textarea at bounding box center [612, 444] width 596 height 79
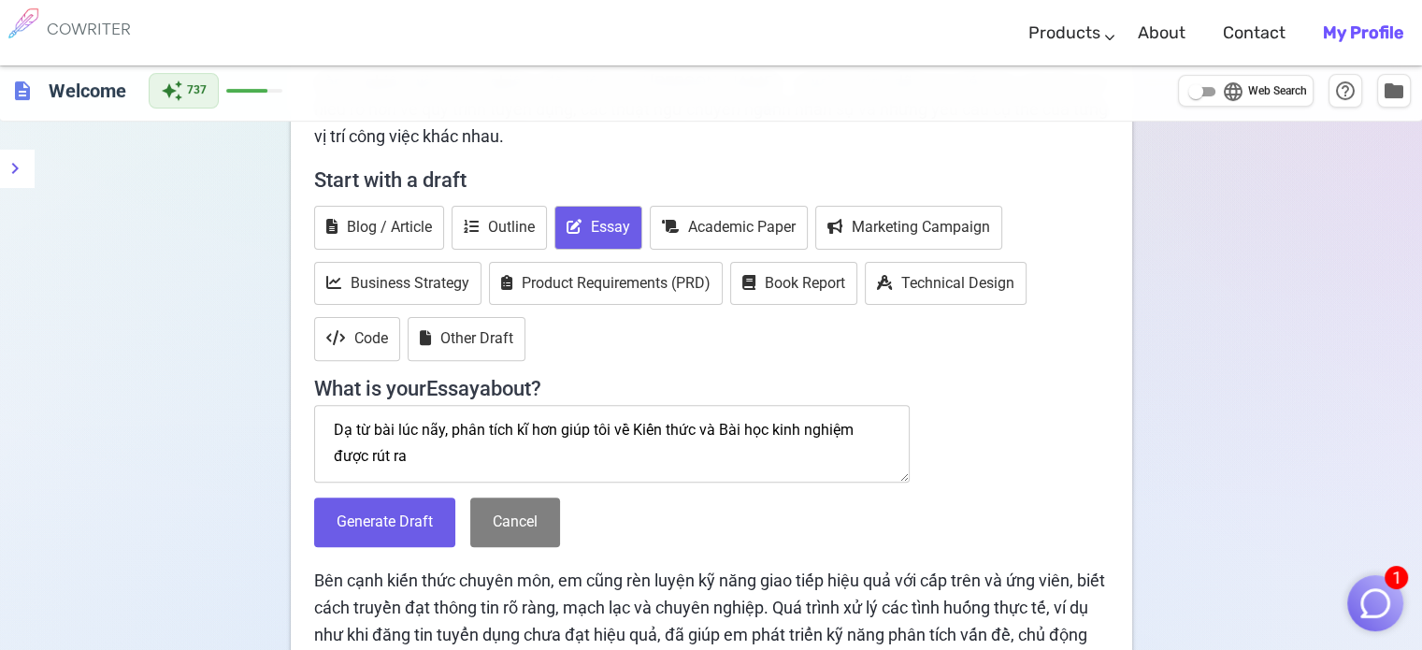
scroll to position [11, 0]
type textarea "Dạ từ bài lúc nãy, phân tích kĩ hơn giúp tôi về Kiến thức và Bài học kinh nghiệ…"
click at [351, 534] on button "Generate Draft" at bounding box center [384, 522] width 141 height 50
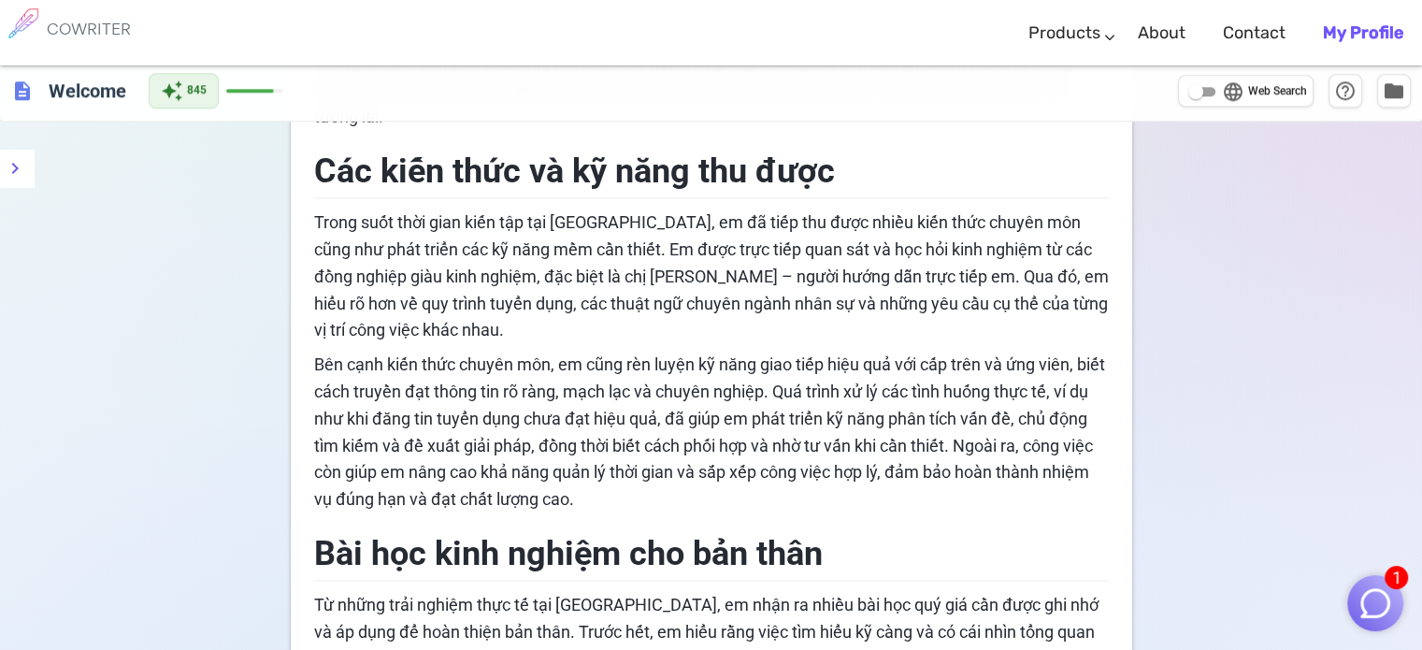
scroll to position [1869, 0]
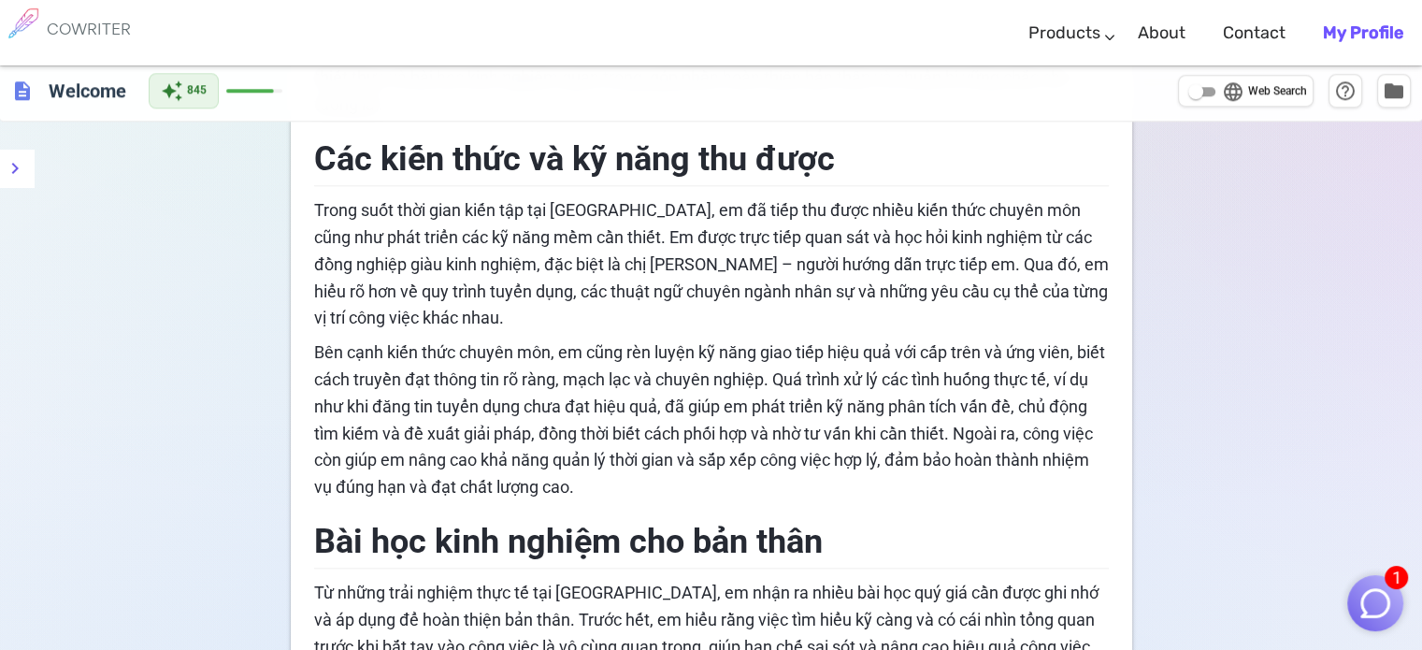
drag, startPoint x: 311, startPoint y: 205, endPoint x: 740, endPoint y: 363, distance: 457.2
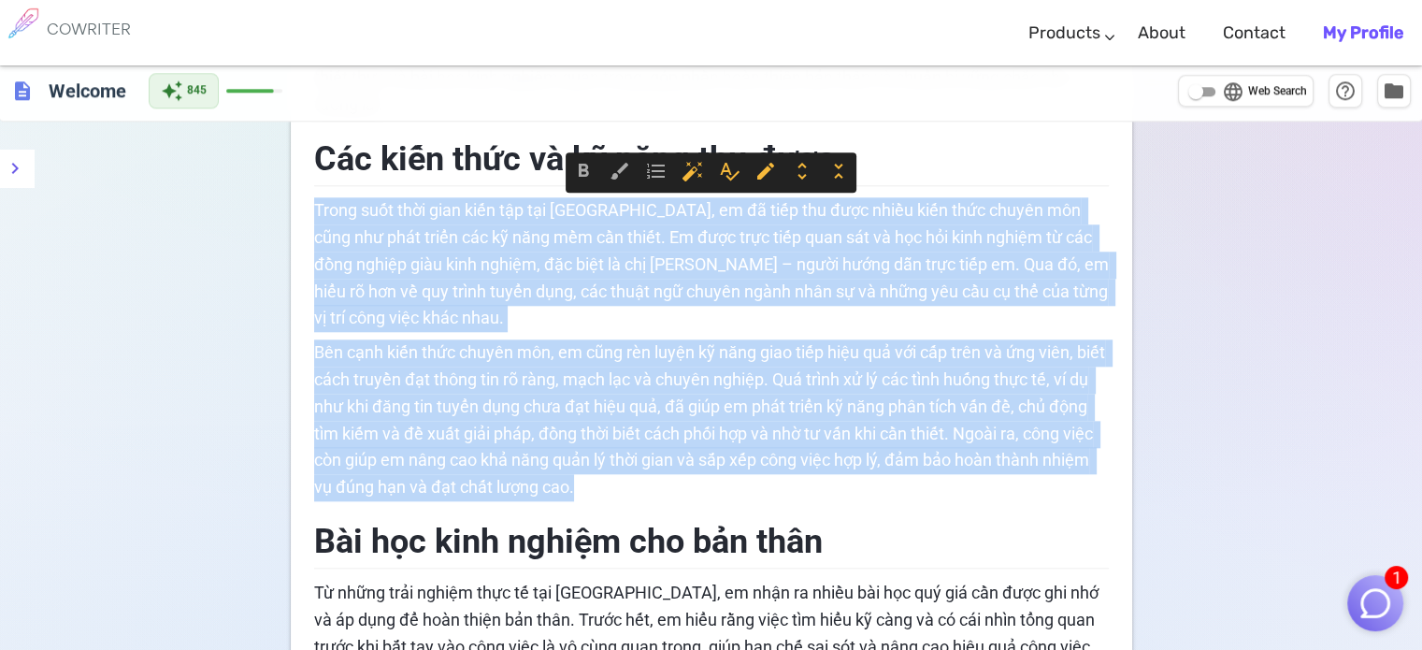
drag, startPoint x: 673, startPoint y: 490, endPoint x: 301, endPoint y: 205, distance: 468.7
copy div "Lorem ipsu dolo sita cons adi eli SEDdo, ei te inci utl etdo magna aliq enim ad…"
click at [665, 347] on span "Bên cạnh kiến thức chuyên môn, em cũng rèn luyện kỹ năng giao tiếp hiệu quả với…" at bounding box center [711, 419] width 795 height 154
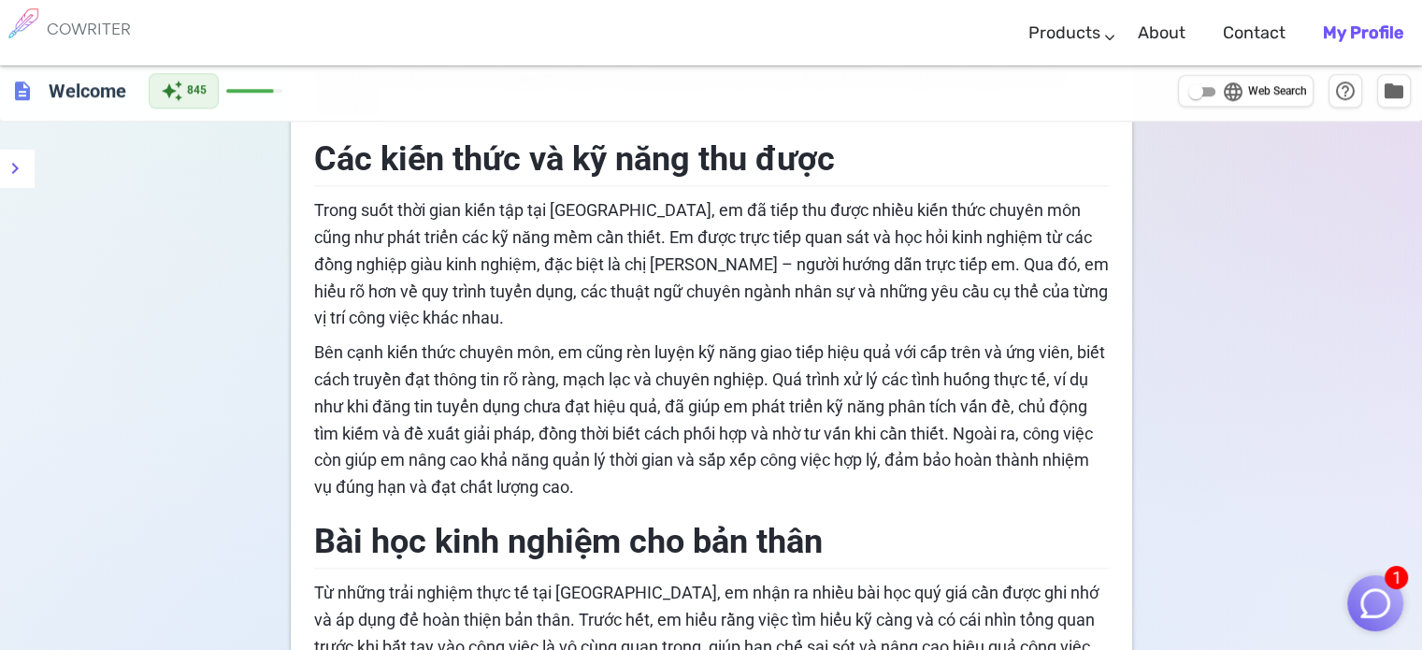
drag, startPoint x: 312, startPoint y: 154, endPoint x: 545, endPoint y: 253, distance: 253.0
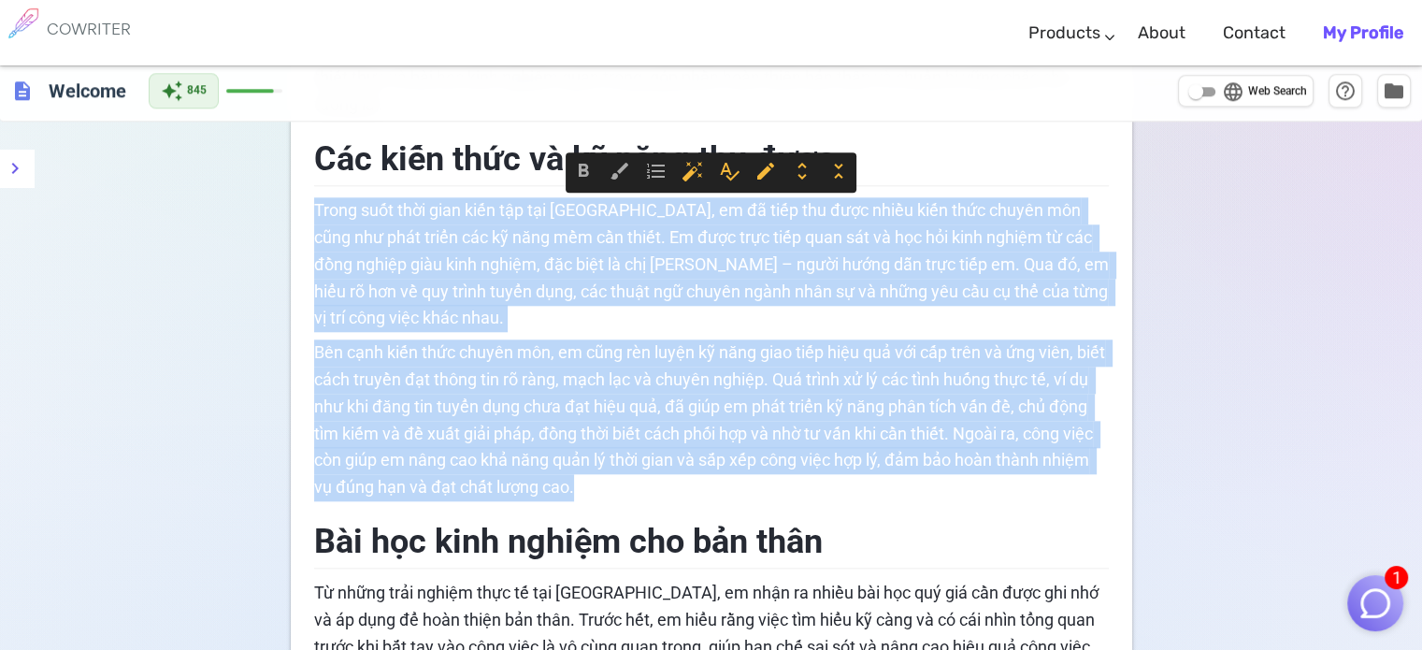
drag, startPoint x: 314, startPoint y: 205, endPoint x: 780, endPoint y: 487, distance: 544.4
copy div "Lorem ipsu dolo sita cons adi eli SEDdo, ei te inci utl etdo magna aliq enim ad…"
click at [780, 487] on p "Bên cạnh kiến thức chuyên môn, em cũng rèn luyện kỹ năng giao tiếp hiệu quả với…" at bounding box center [711, 420] width 795 height 162
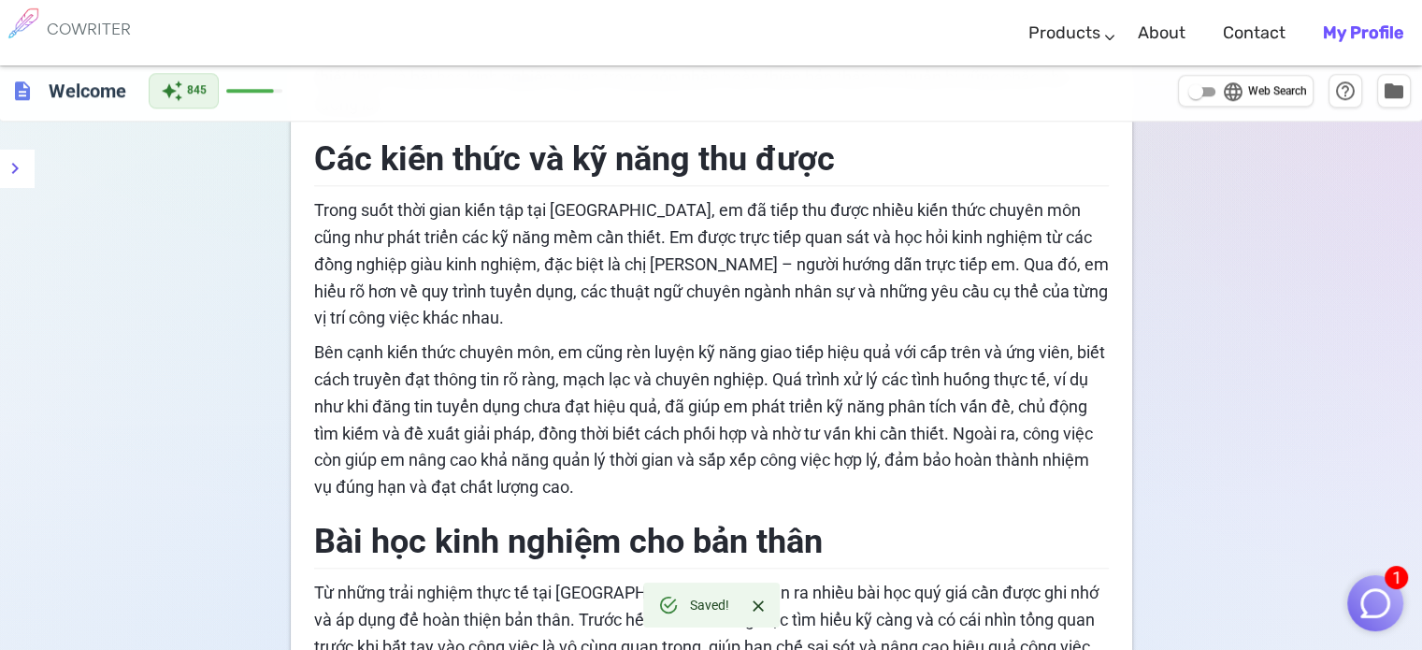
scroll to position [1589, 0]
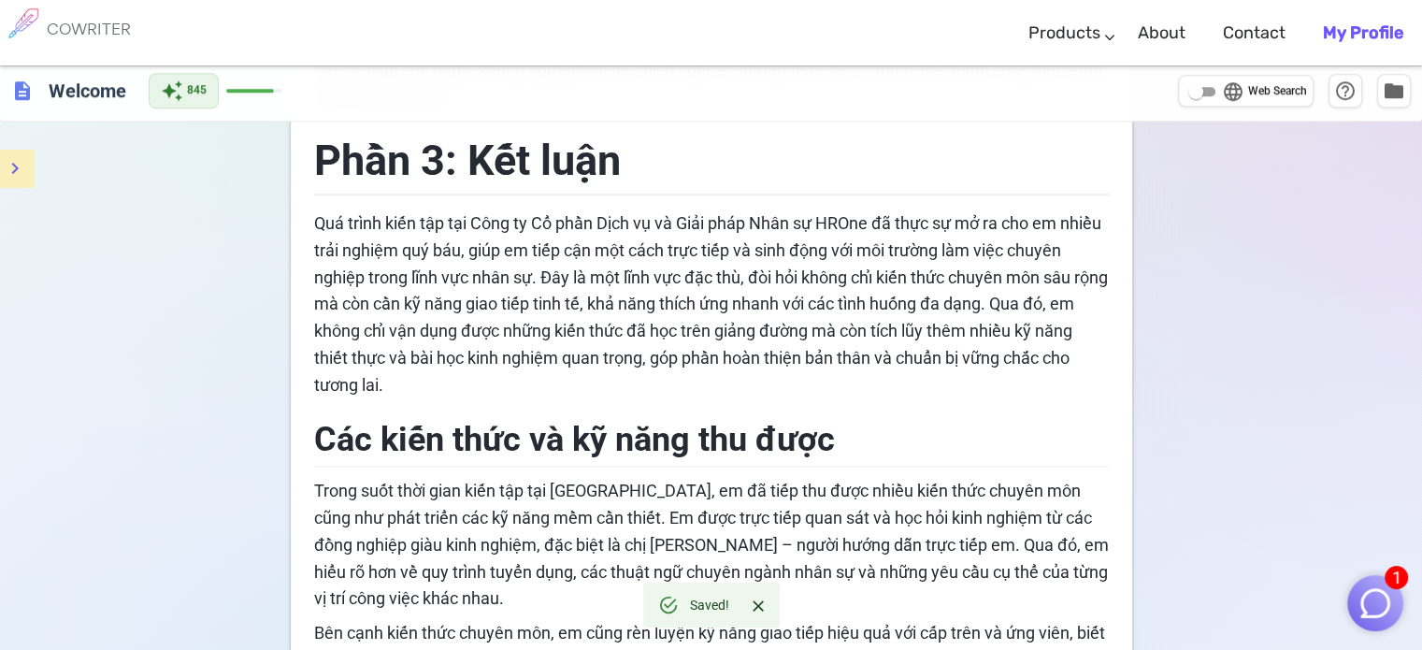
click at [14, 167] on icon "menu" at bounding box center [15, 168] width 22 height 22
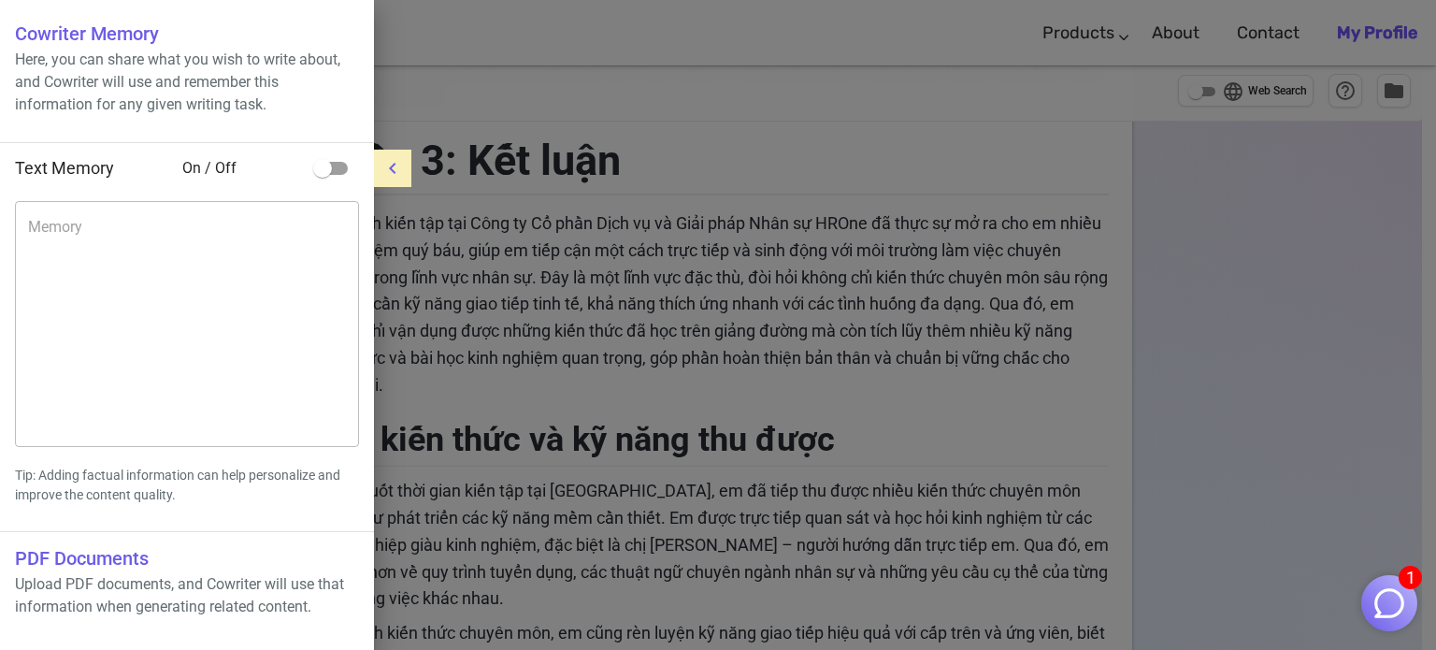
drag, startPoint x: 759, startPoint y: 294, endPoint x: 797, endPoint y: 294, distance: 38.3
click at [759, 293] on div at bounding box center [718, 325] width 1436 height 650
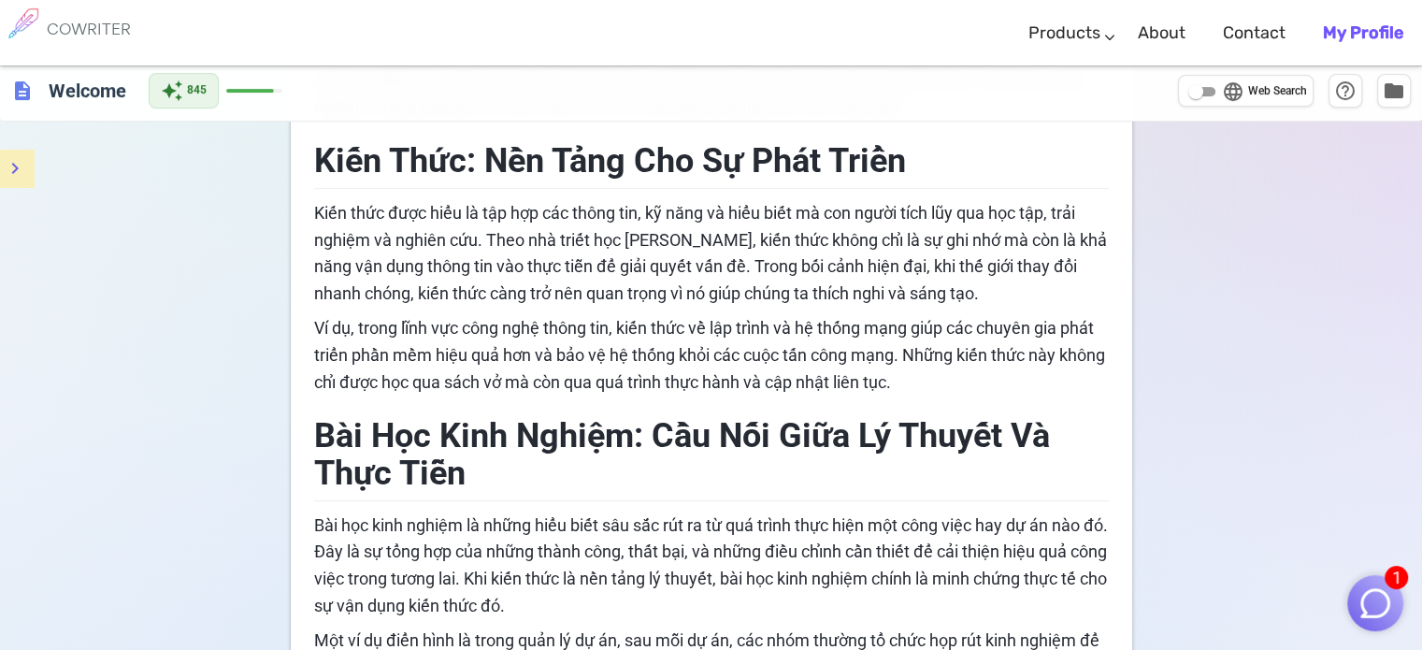
scroll to position [0, 0]
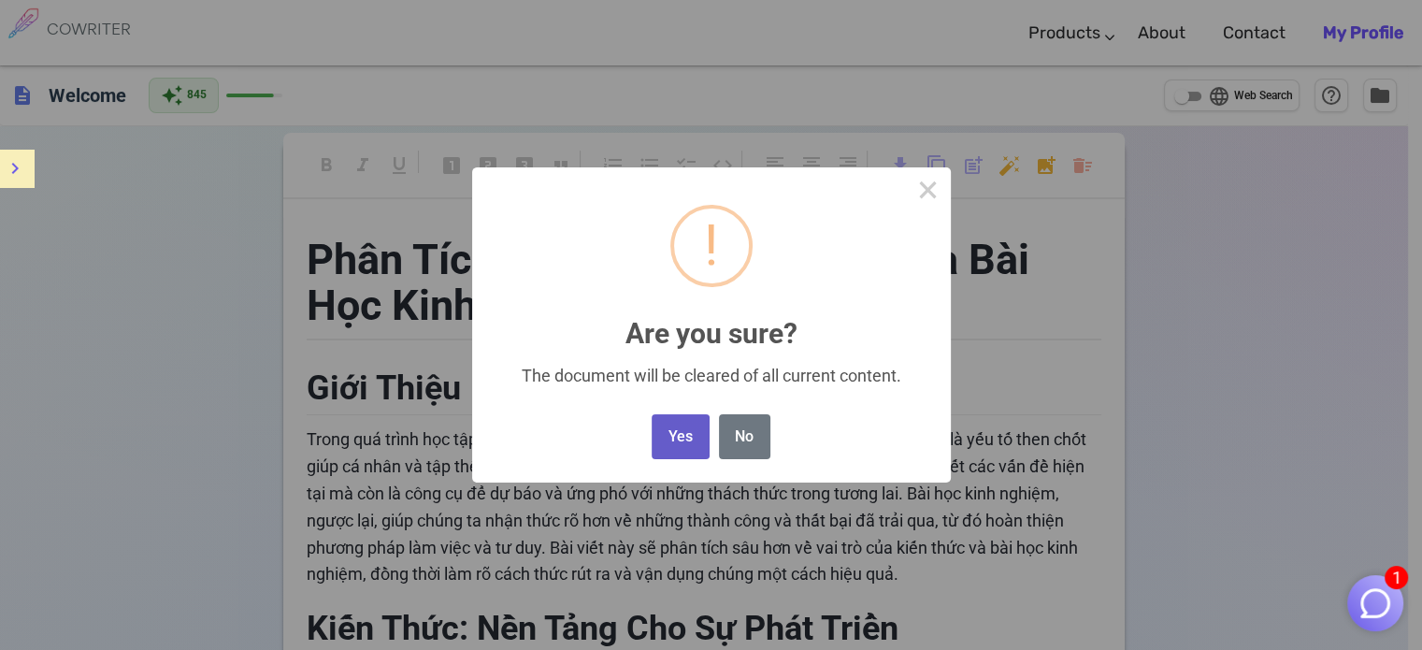
click at [680, 448] on button "Yes" at bounding box center [680, 437] width 57 height 46
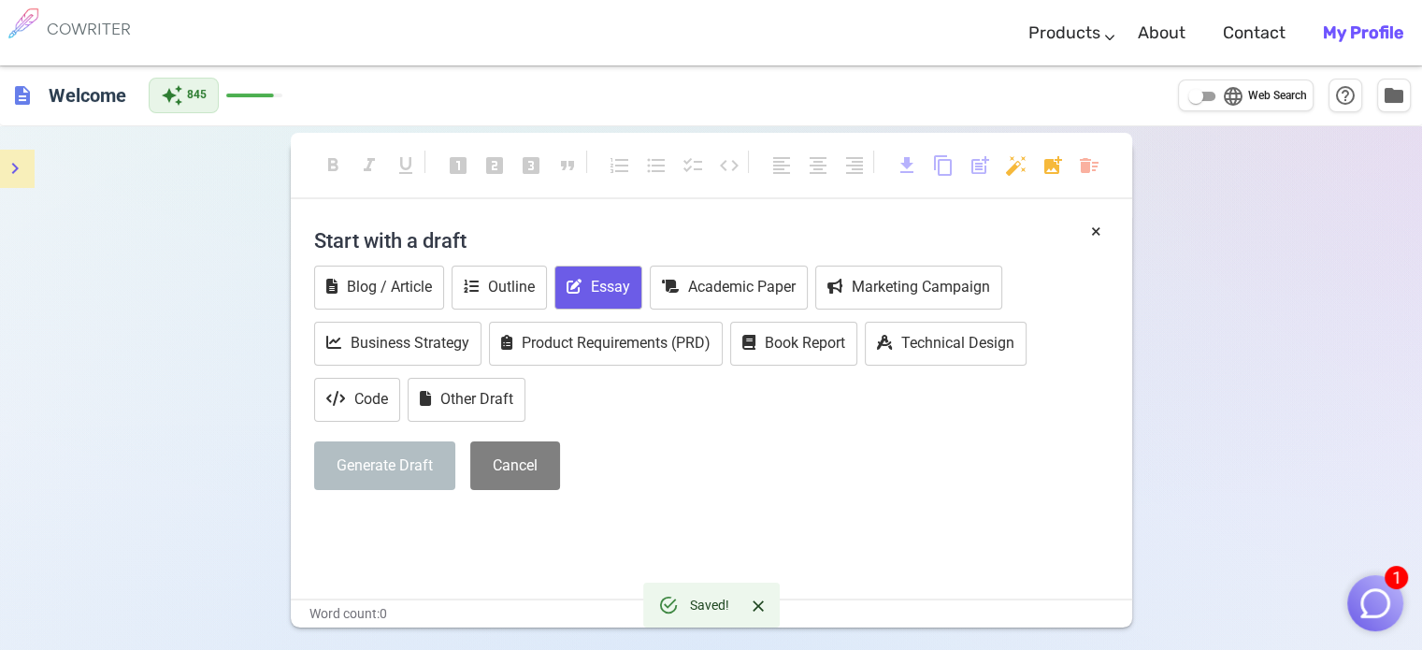
click at [576, 281] on icon at bounding box center [573, 286] width 15 height 15
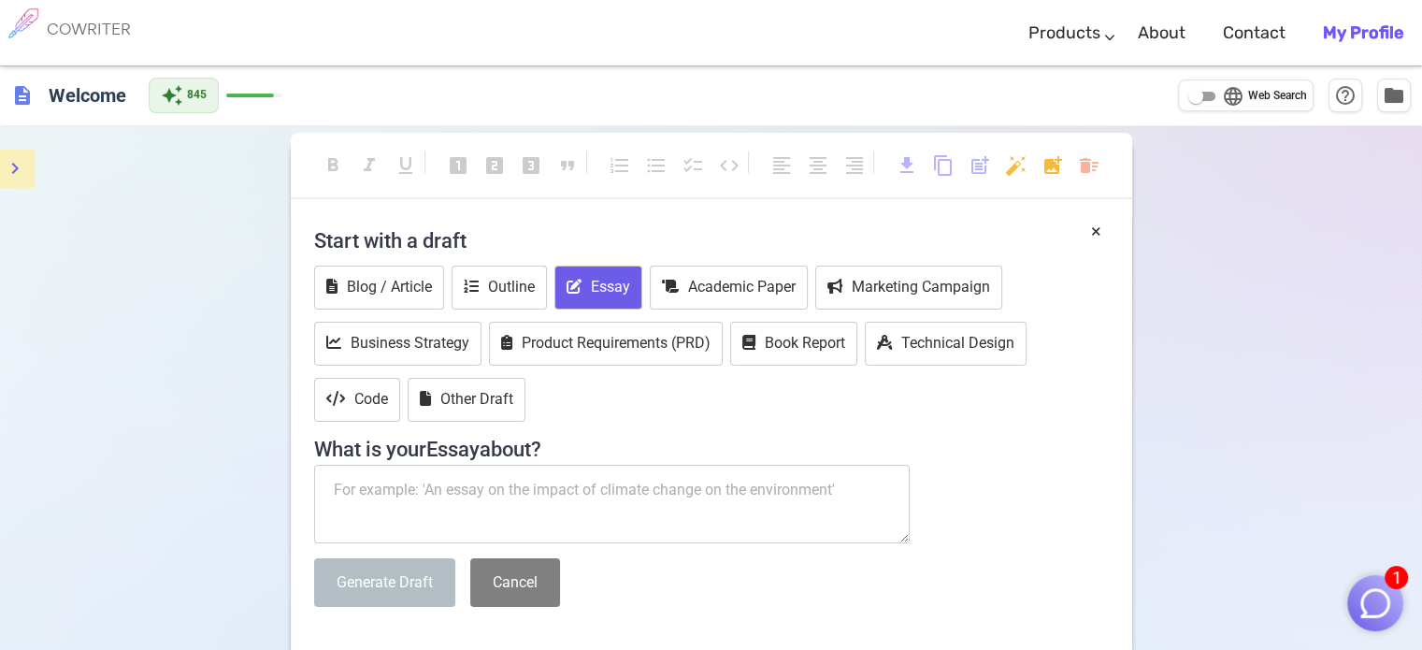
click at [468, 489] on textarea at bounding box center [612, 504] width 596 height 79
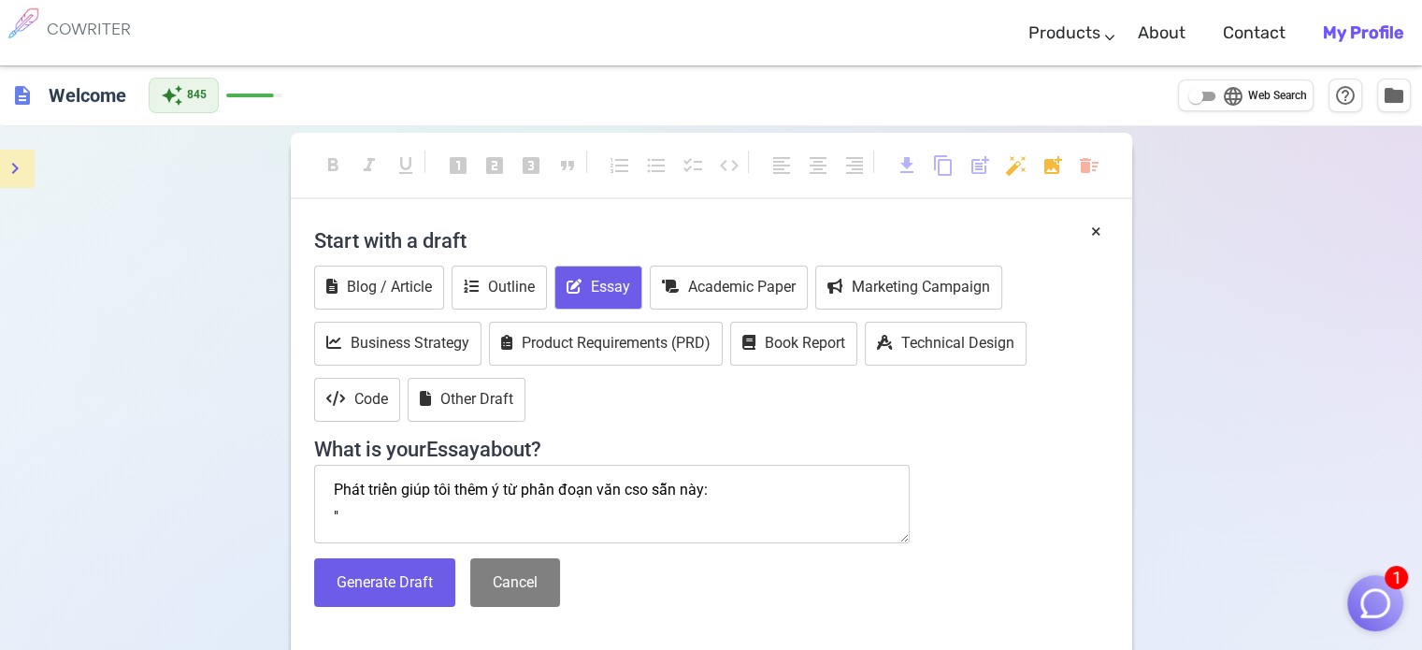
paste textarea "Lorem ipsu dolo sita cons adi eli SEDdo, ei te inci utl etdo magna aliq enim ad…"
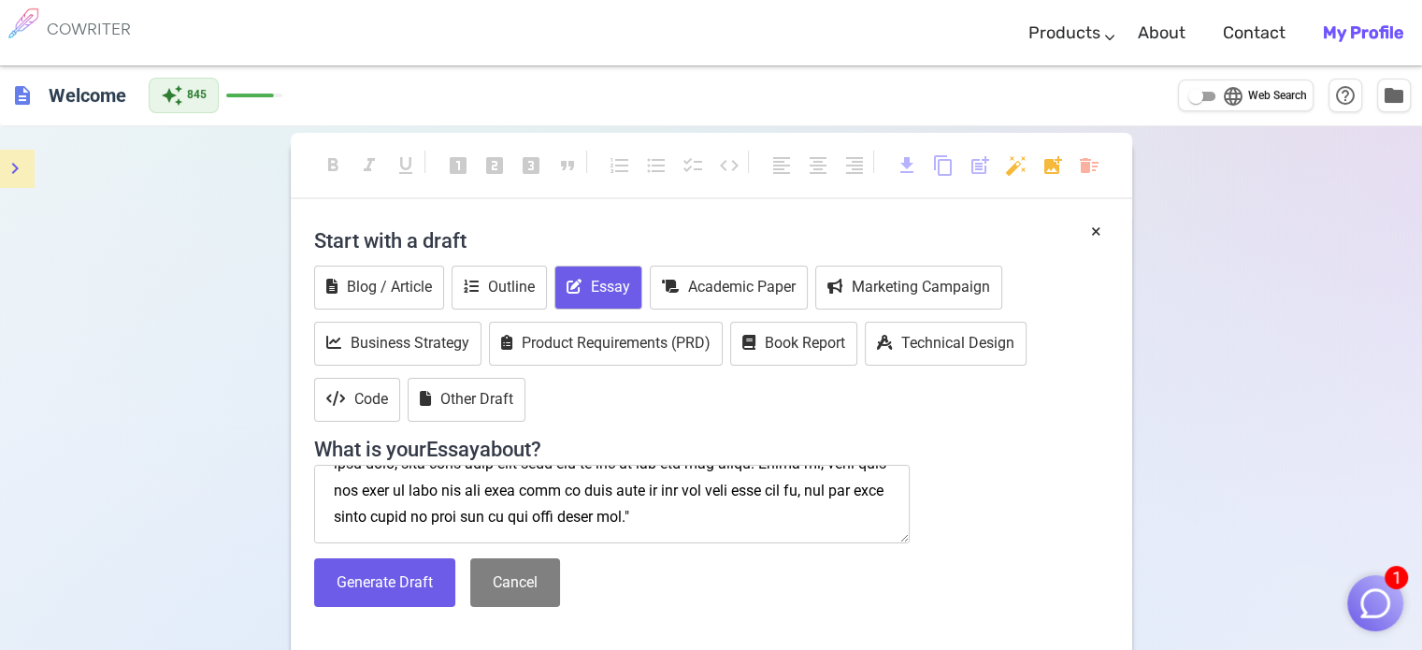
scroll to position [350, 0]
type textarea "Lore ipsum dolo sit amet c ad elit sedd eiu tem inc utl: "Etdol magn aliq enim …"
click at [400, 567] on button "Generate Draft" at bounding box center [384, 583] width 141 height 50
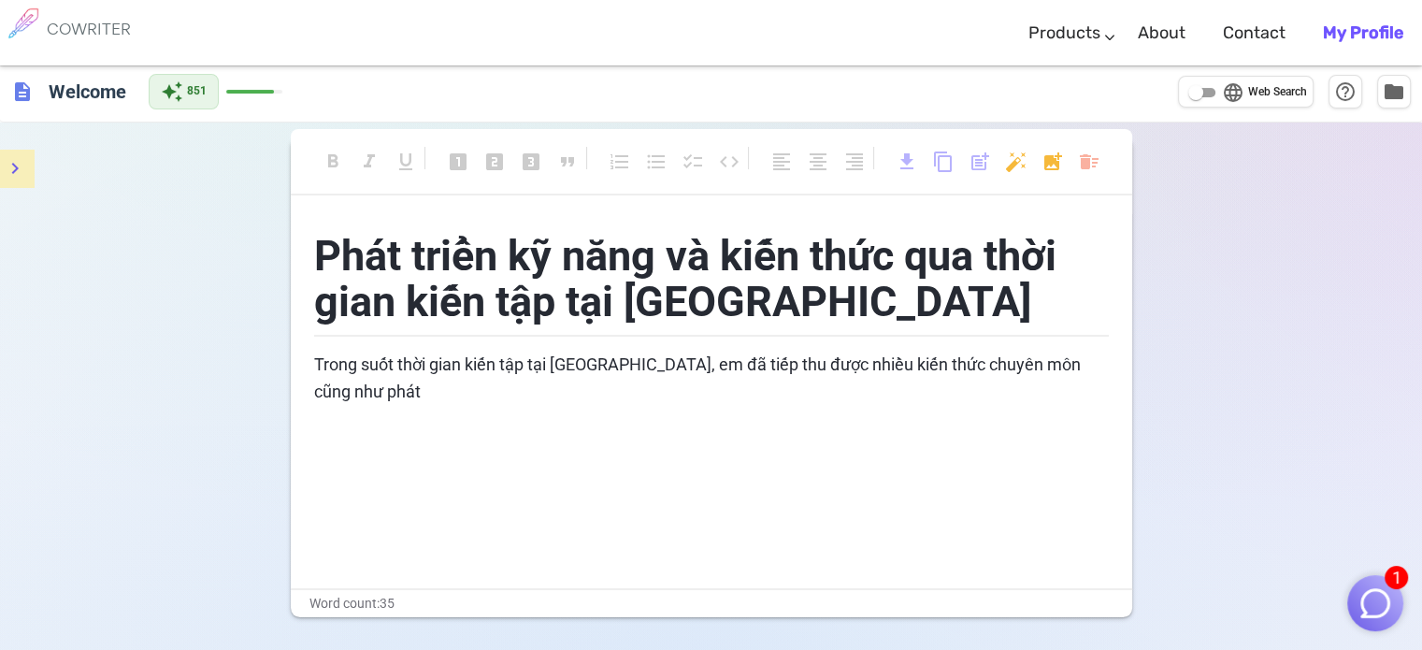
scroll to position [0, 0]
